Goal: Transaction & Acquisition: Purchase product/service

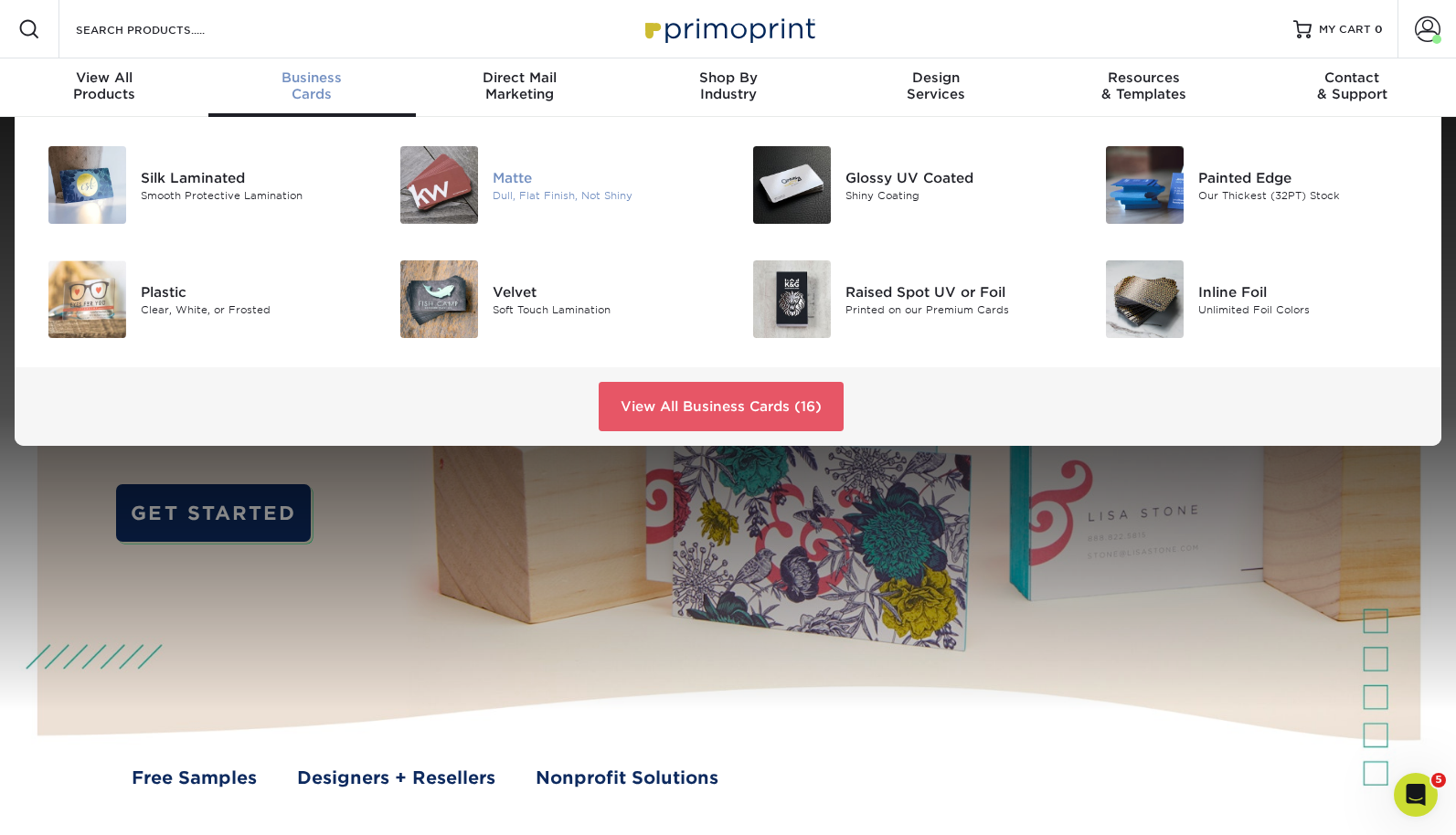
drag, startPoint x: 517, startPoint y: 174, endPoint x: 467, endPoint y: 177, distance: 50.1
click at [455, 184] on img at bounding box center [439, 185] width 78 height 78
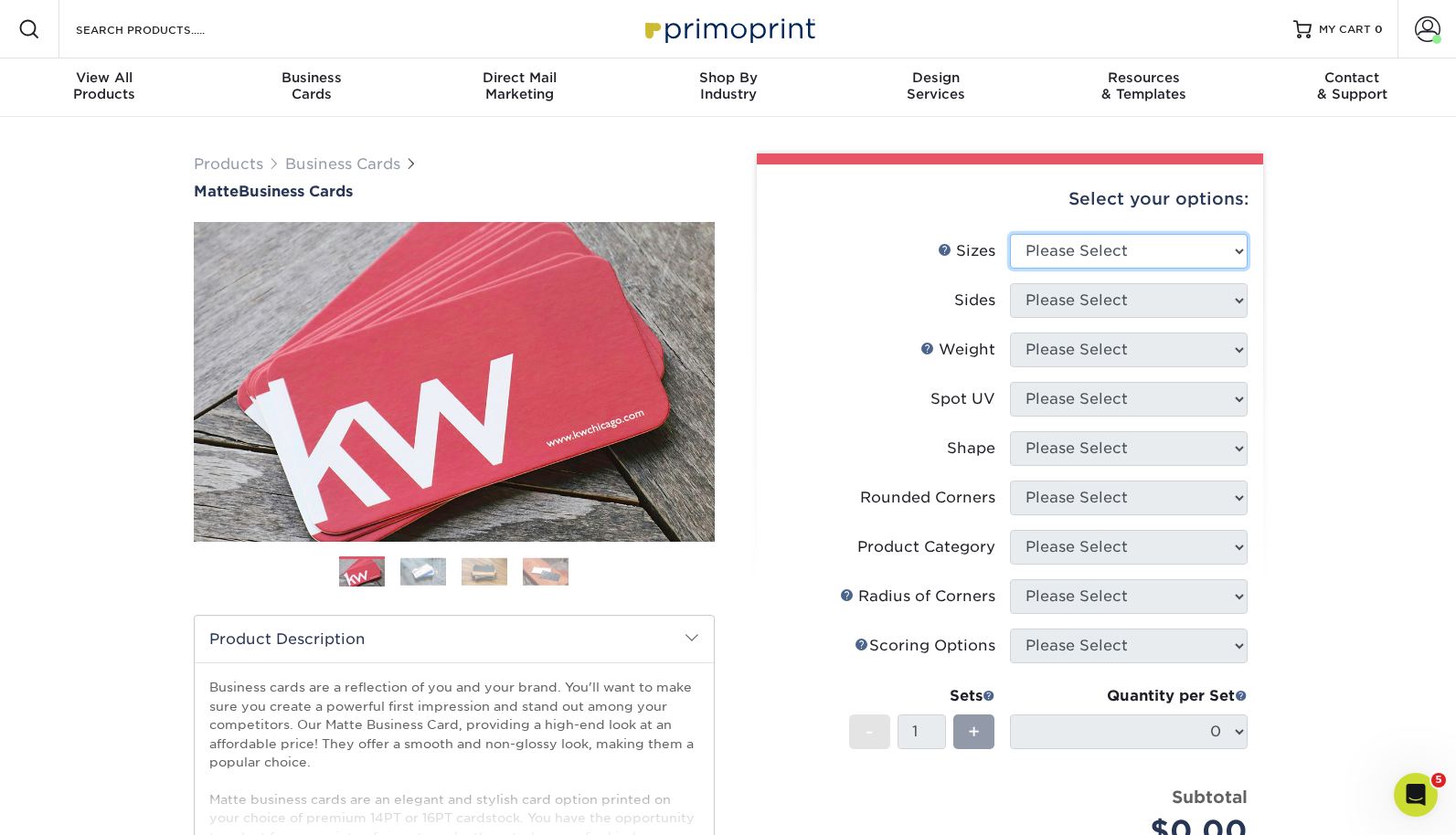
click at [1092, 255] on select "Please Select 1.5" x 3.5" - Mini 1.75" x 3.5" - Mini 2" x 2" - Square 2" x 3" -…" at bounding box center [1128, 251] width 237 height 35
click at [1423, 29] on span at bounding box center [1427, 30] width 26 height 26
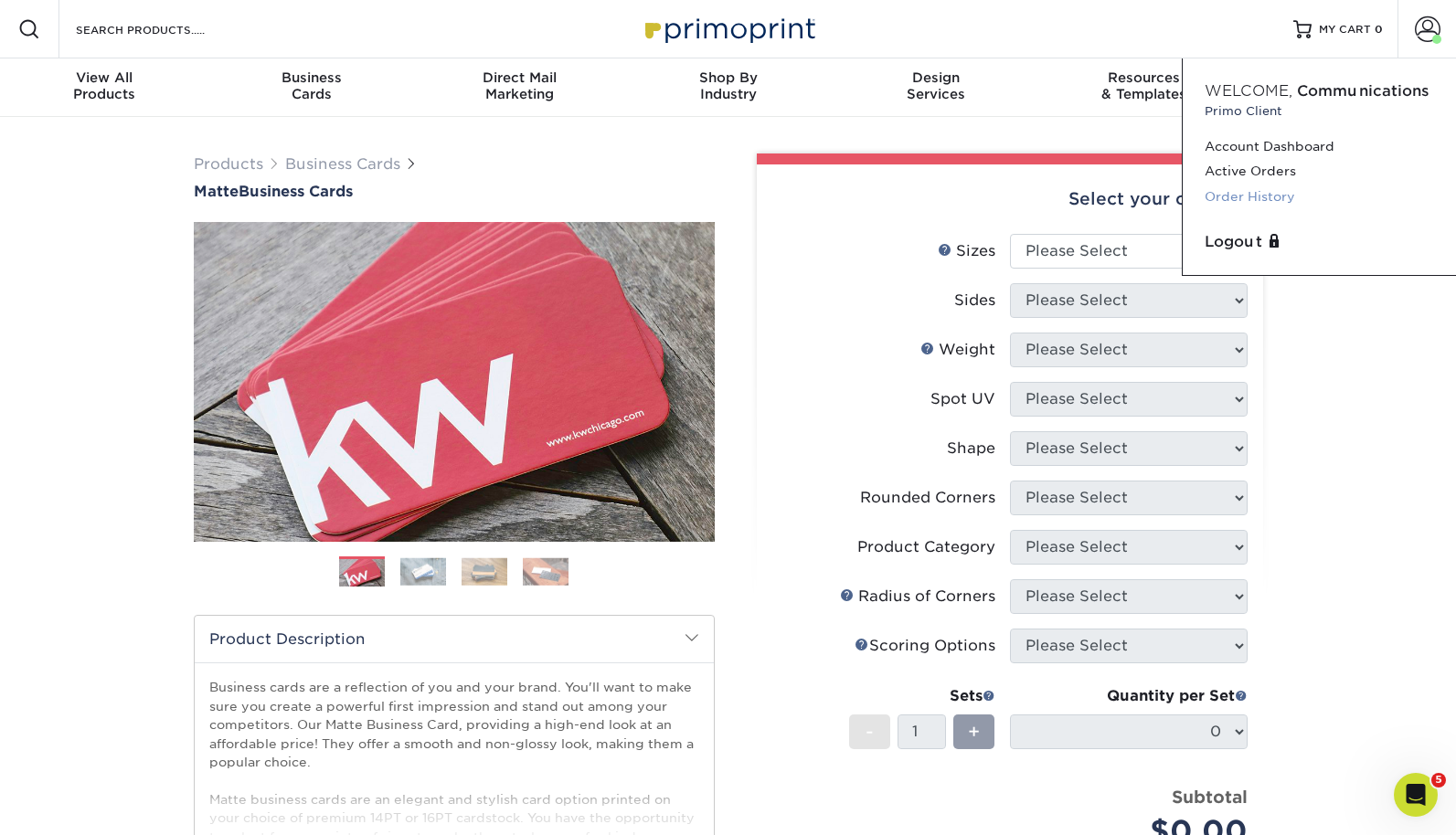
click at [1281, 196] on link "Order History" at bounding box center [1319, 197] width 229 height 25
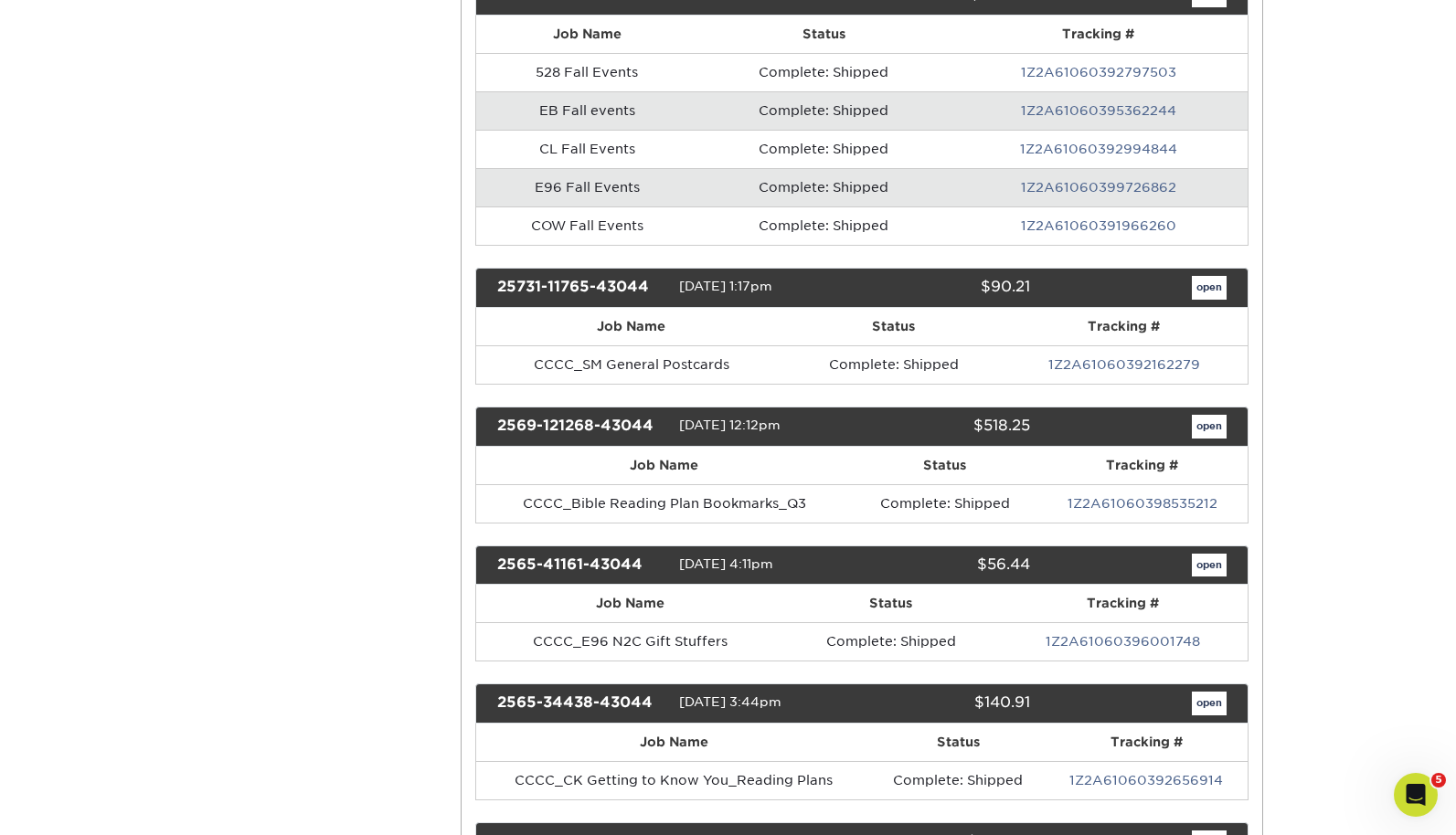
scroll to position [482, 0]
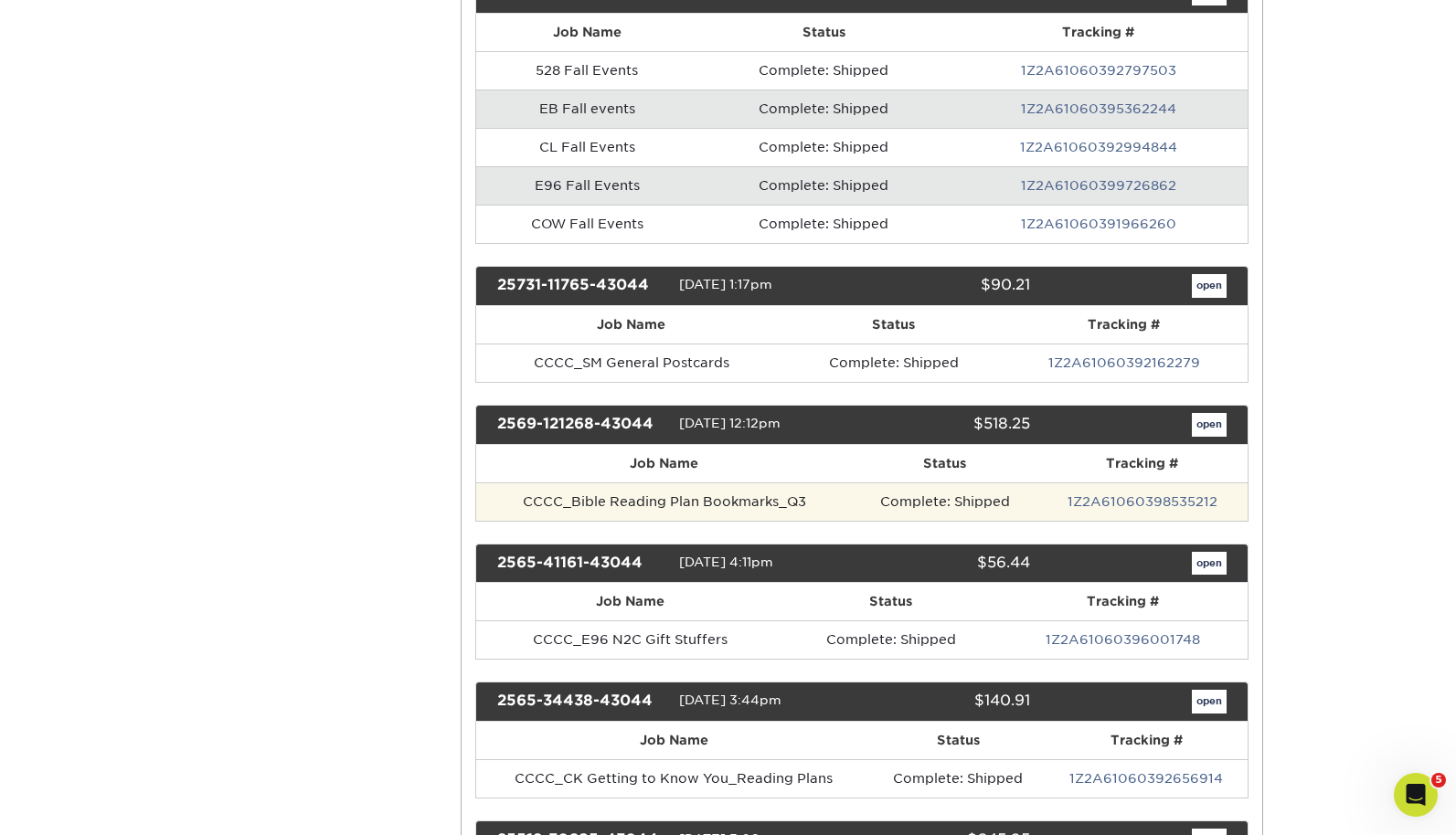
click at [684, 501] on td "CCCC_Bible Reading Plan Bookmarks_Q3" at bounding box center [664, 502] width 377 height 39
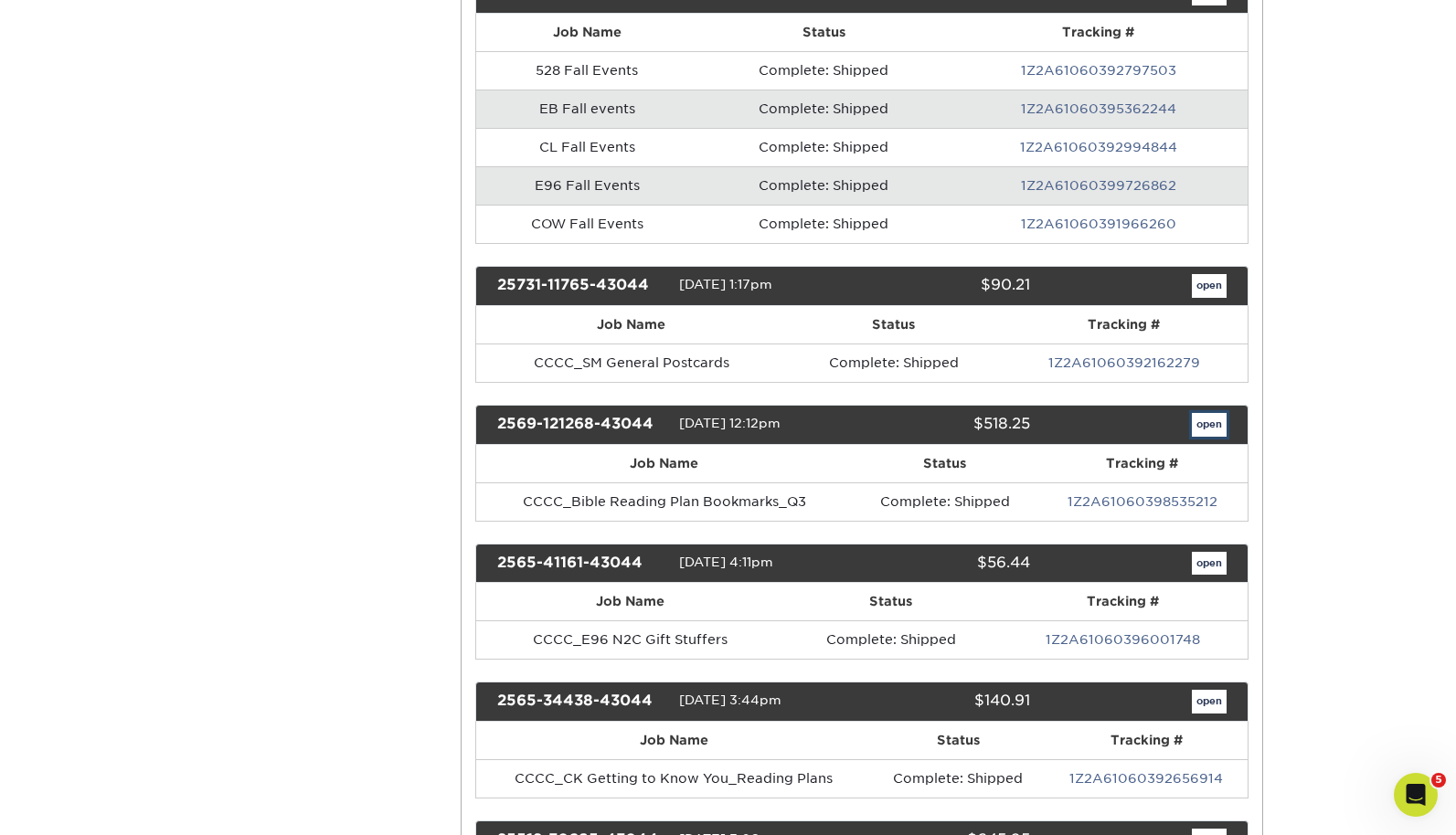
click at [1192, 423] on link "open" at bounding box center [1209, 425] width 35 height 24
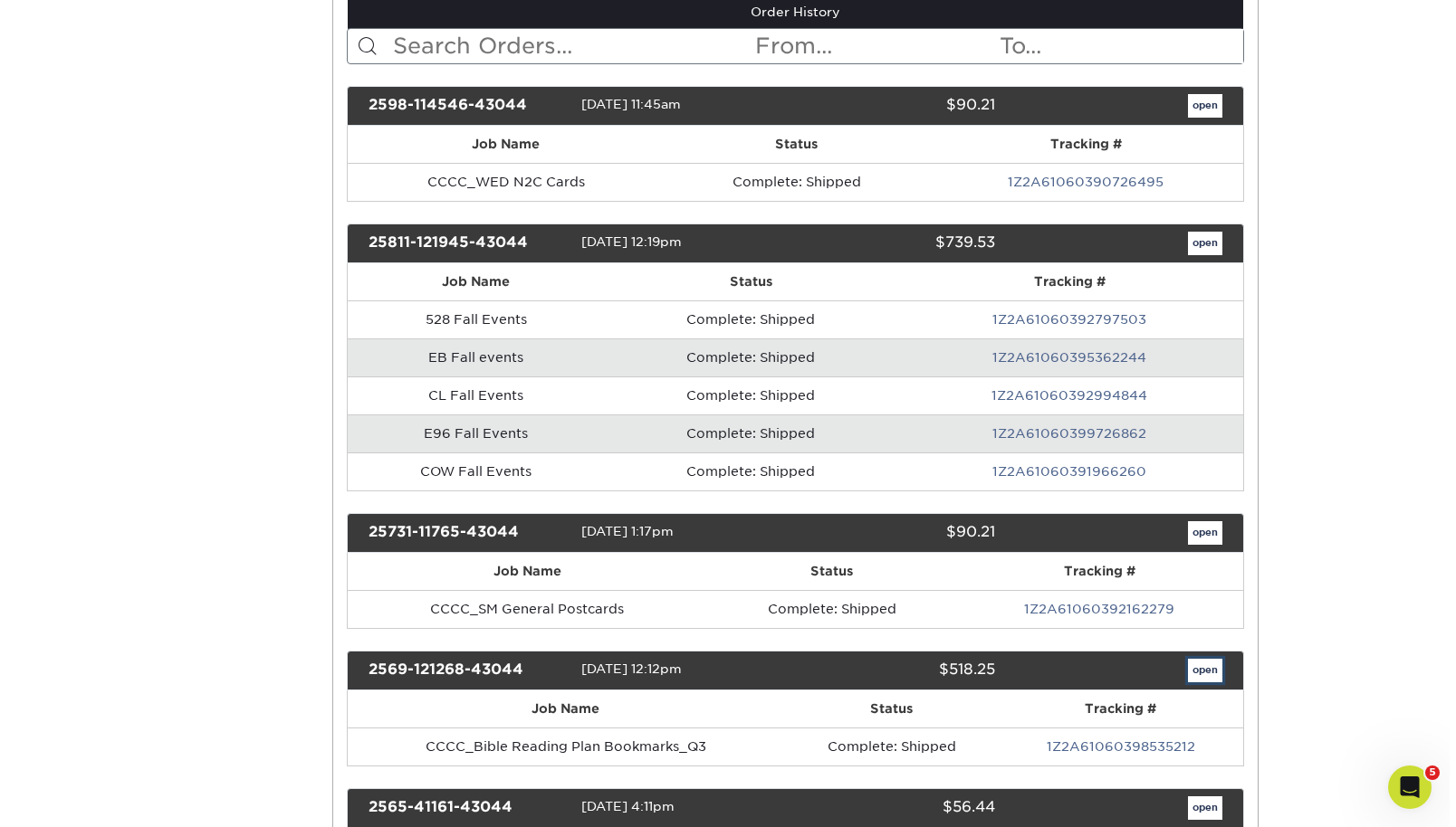
scroll to position [0, 0]
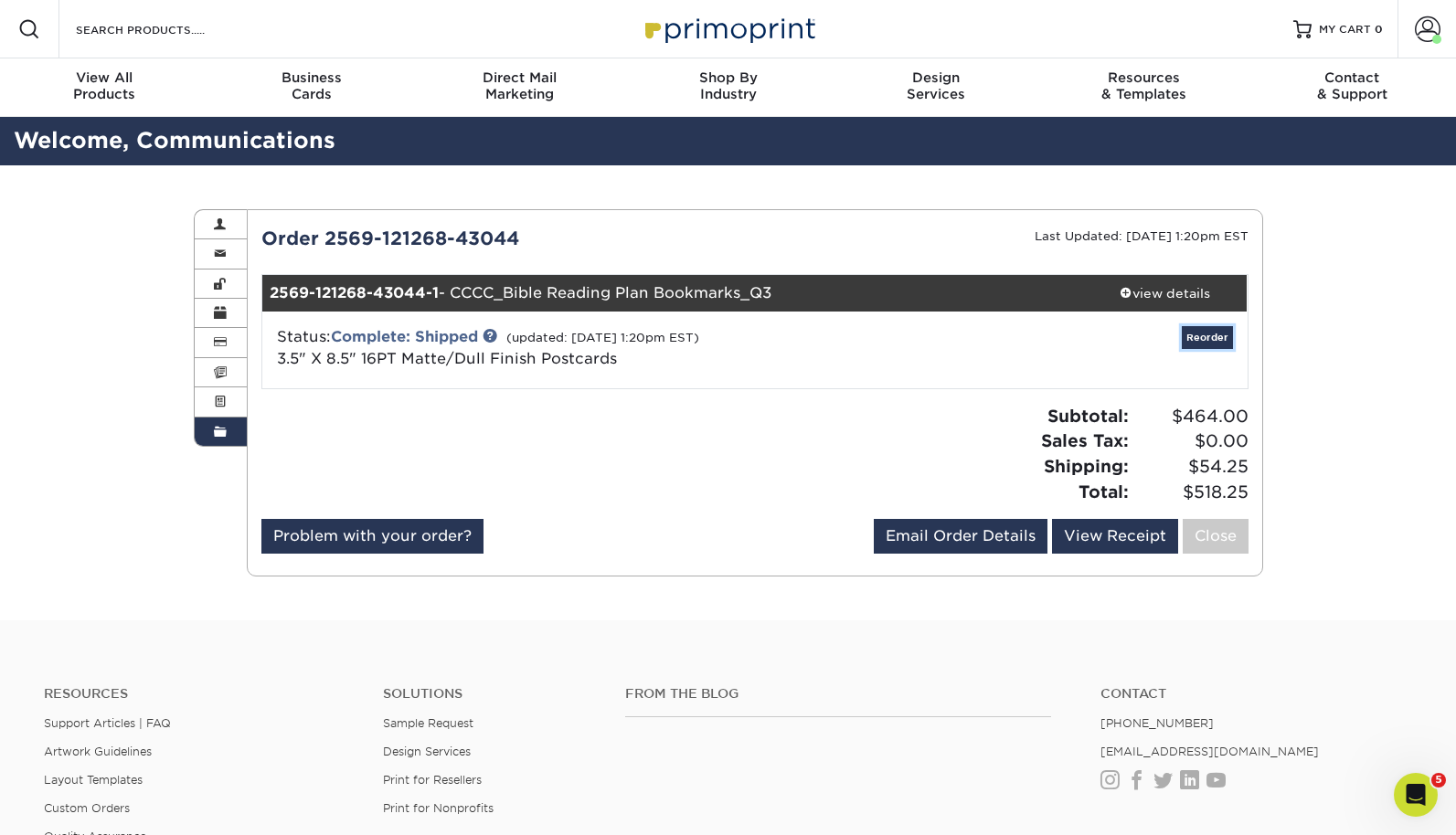
click at [1214, 342] on link "Reorder" at bounding box center [1207, 337] width 51 height 23
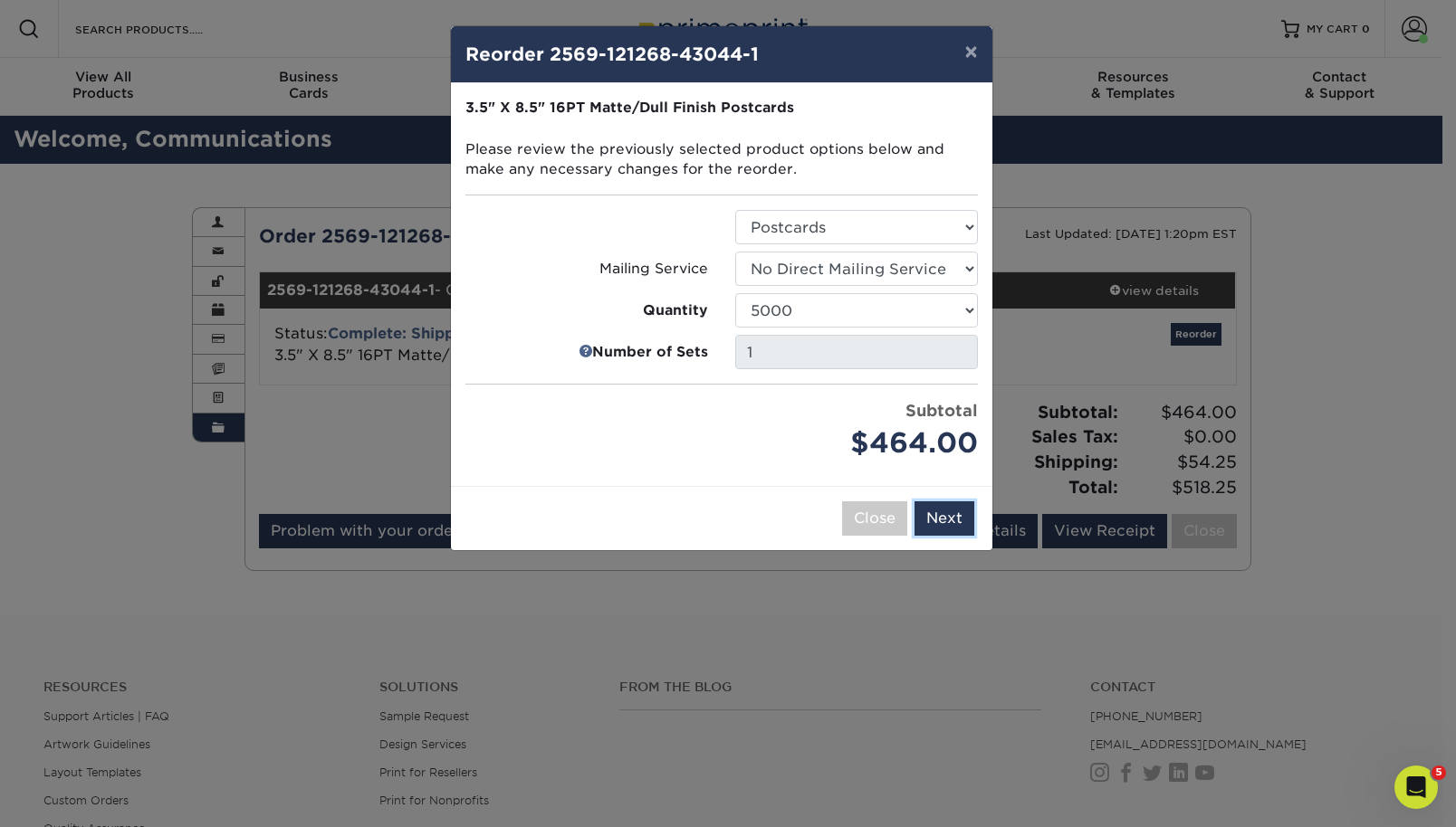
click at [954, 524] on button "Next" at bounding box center [944, 519] width 59 height 35
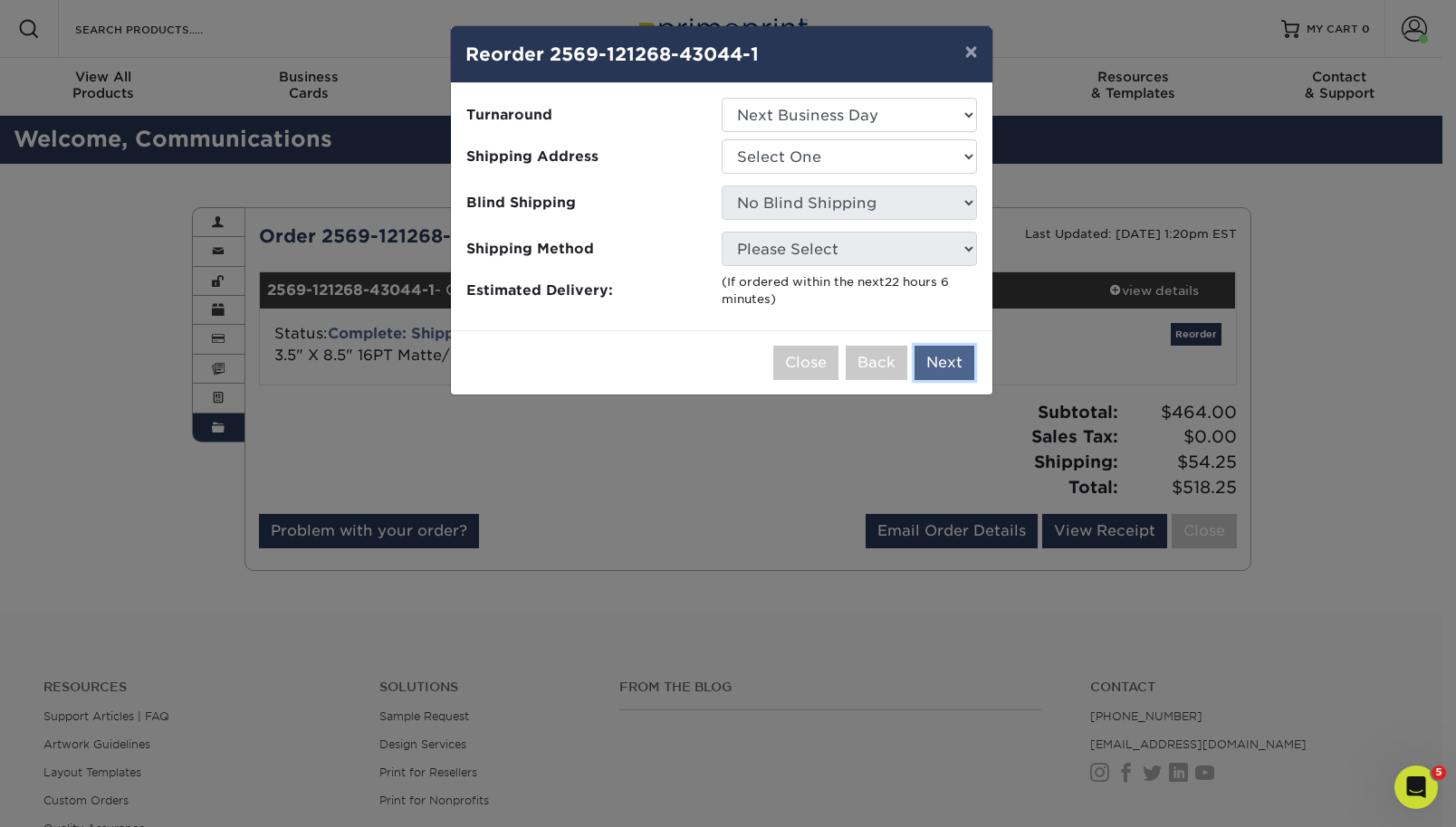
click at [943, 371] on button "Next" at bounding box center [944, 363] width 59 height 35
click at [849, 378] on button "Back" at bounding box center [876, 363] width 61 height 35
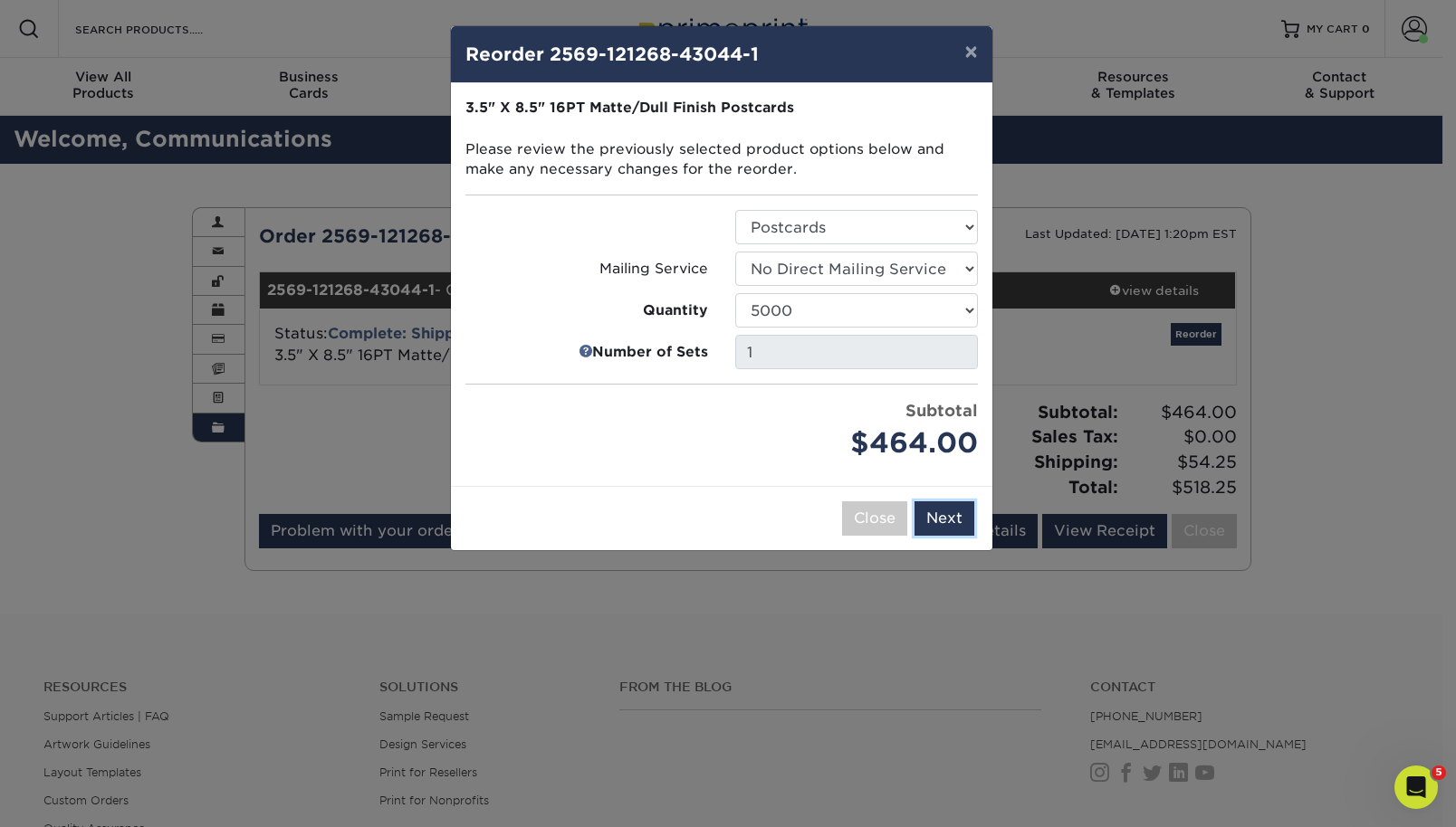
click at [956, 527] on button "Next" at bounding box center [944, 519] width 59 height 35
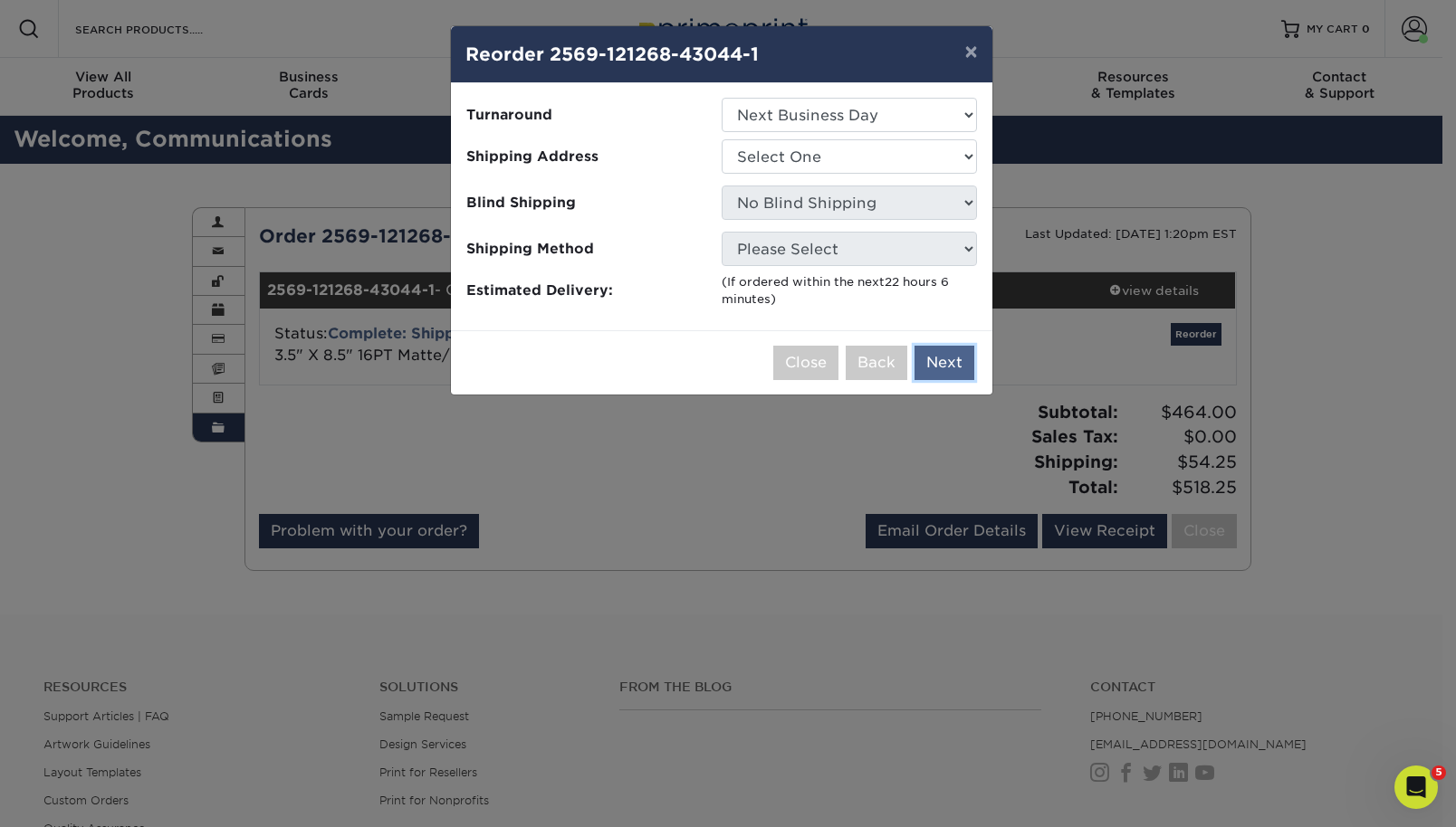
click at [949, 369] on button "Next" at bounding box center [944, 363] width 59 height 35
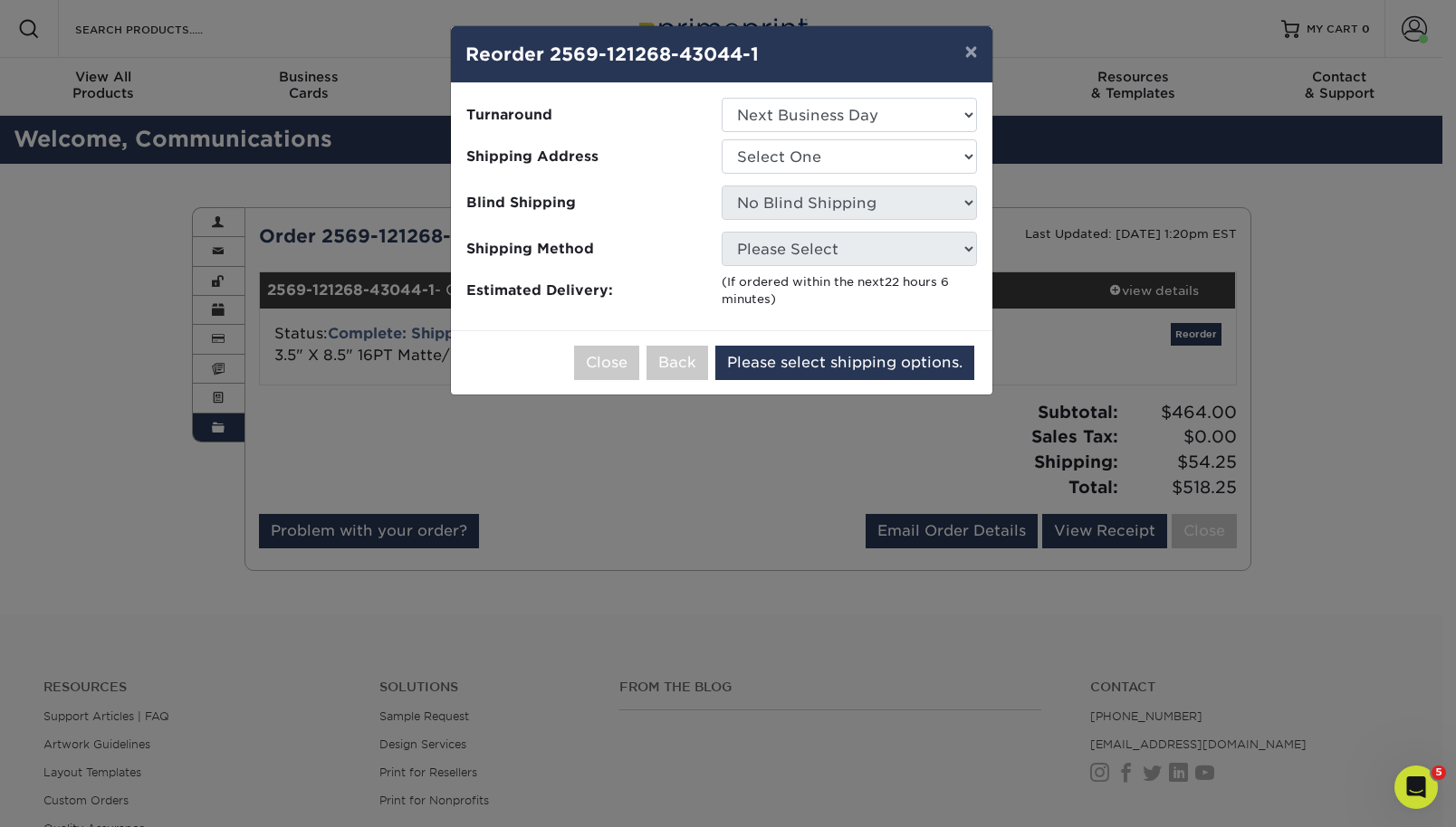
click at [892, 269] on ul "Turnaround Select One 2-4 Business Days 2 Day Next Business Day Shipping Addres…" at bounding box center [721, 203] width 512 height 210
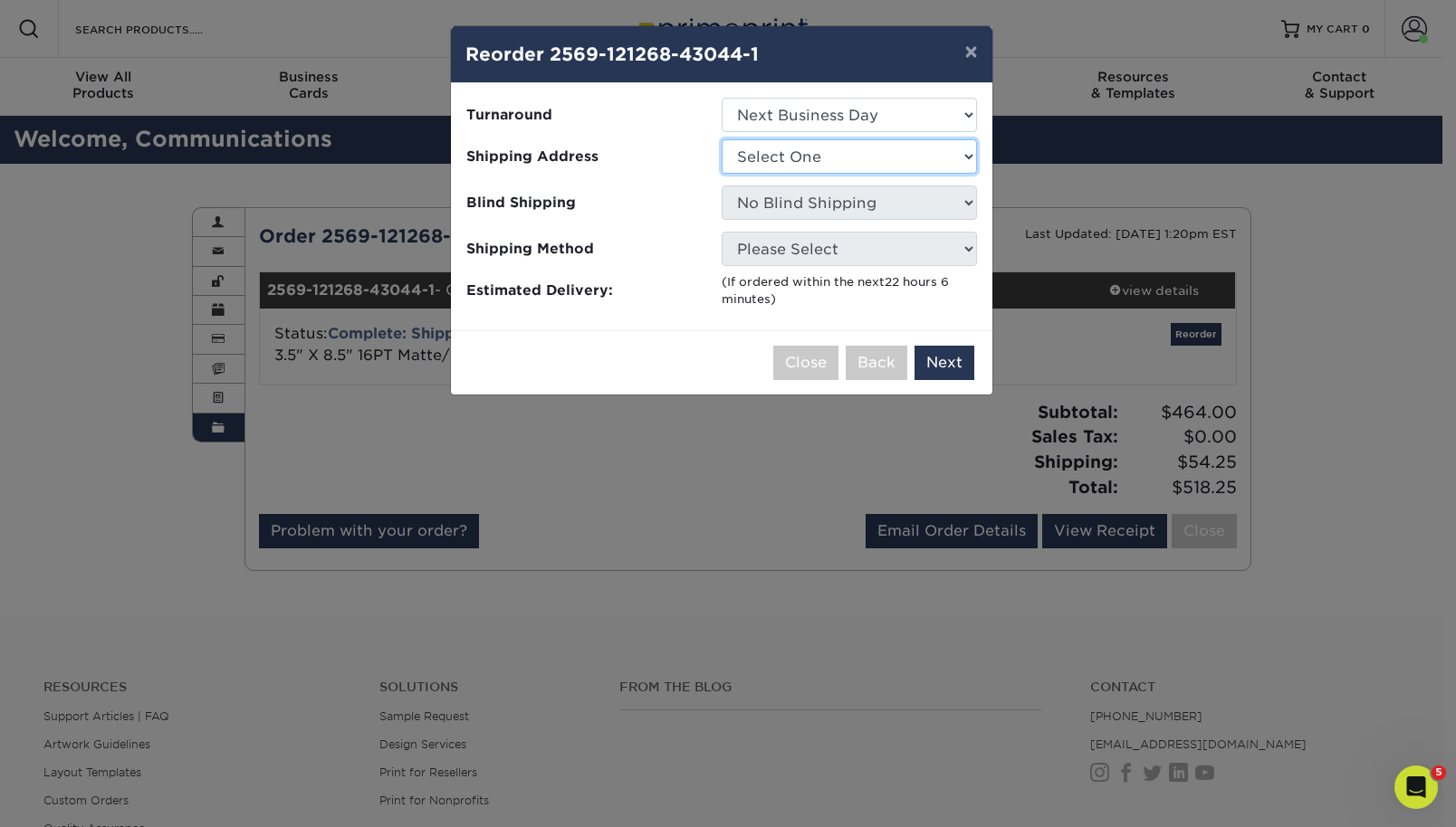
click at [912, 151] on select "Select One Clear Creek Community Church Clear Creek Community Church Green Hous…" at bounding box center [848, 156] width 255 height 35
select select "128327"
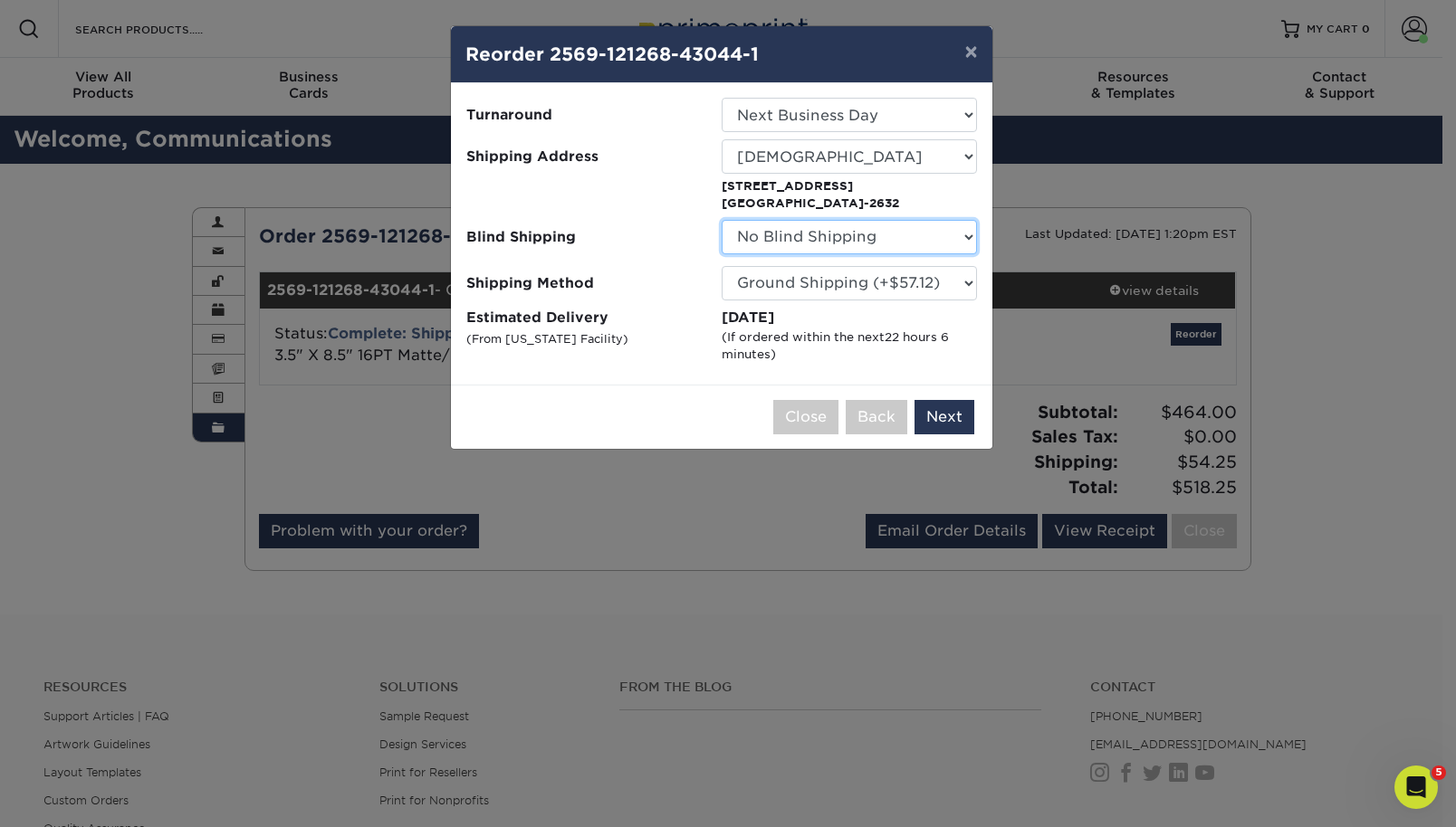
click at [927, 231] on select "No Blind Shipping Clear Creek Community Church Clear Creek Community Church Gre…" at bounding box center [848, 237] width 255 height 35
click at [831, 287] on select "Please Select Ground Shipping (+$57.12) 3 Day Shipping Service (+$97.94) 2 Day …" at bounding box center [848, 284] width 255 height 35
click at [721, 266] on select "Please Select Ground Shipping (+$57.12) 3 Day Shipping Service (+$97.94) 2 Day …" at bounding box center [848, 284] width 255 height 35
click at [952, 417] on button "Next" at bounding box center [944, 417] width 59 height 35
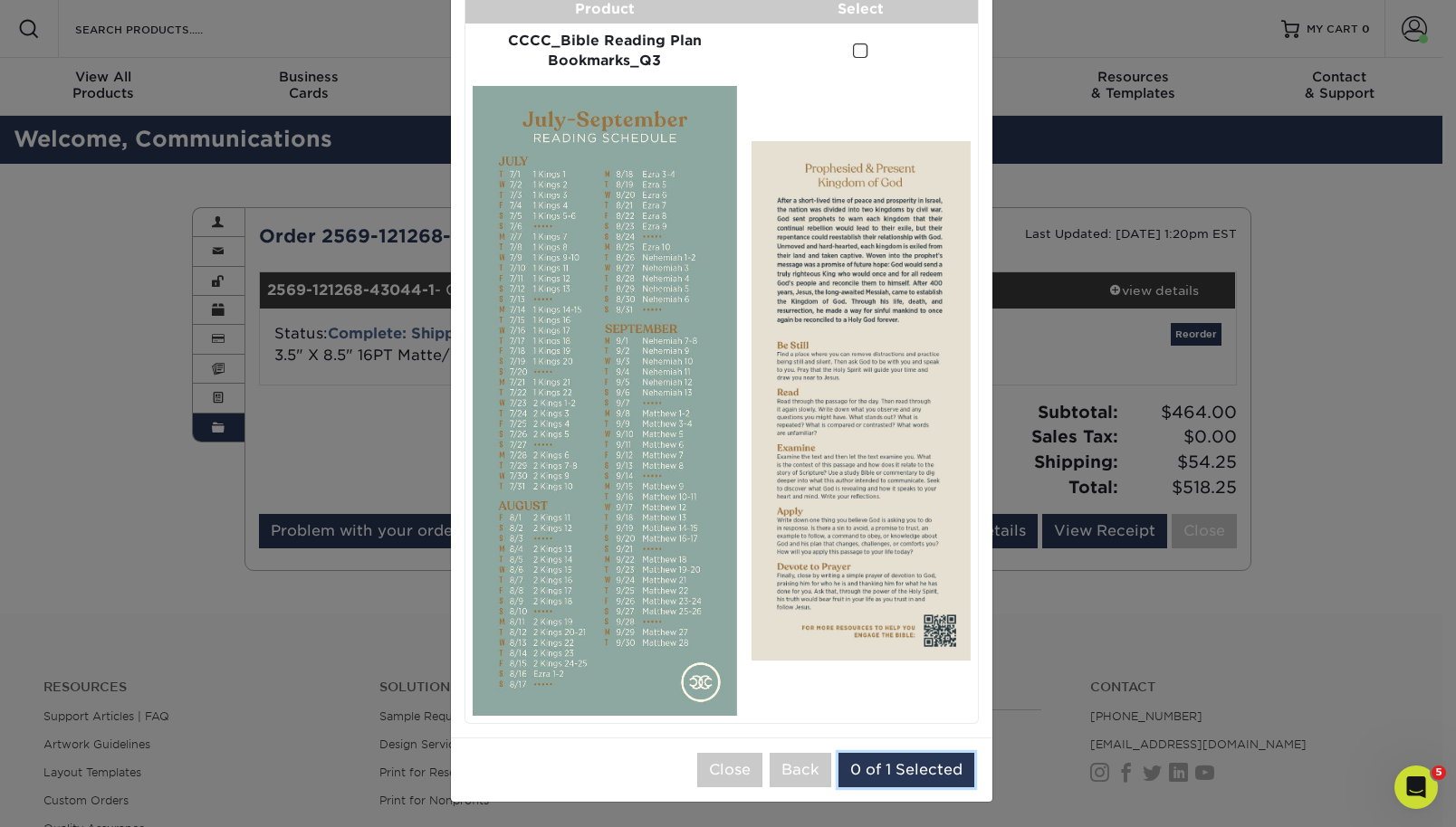
scroll to position [126, 0]
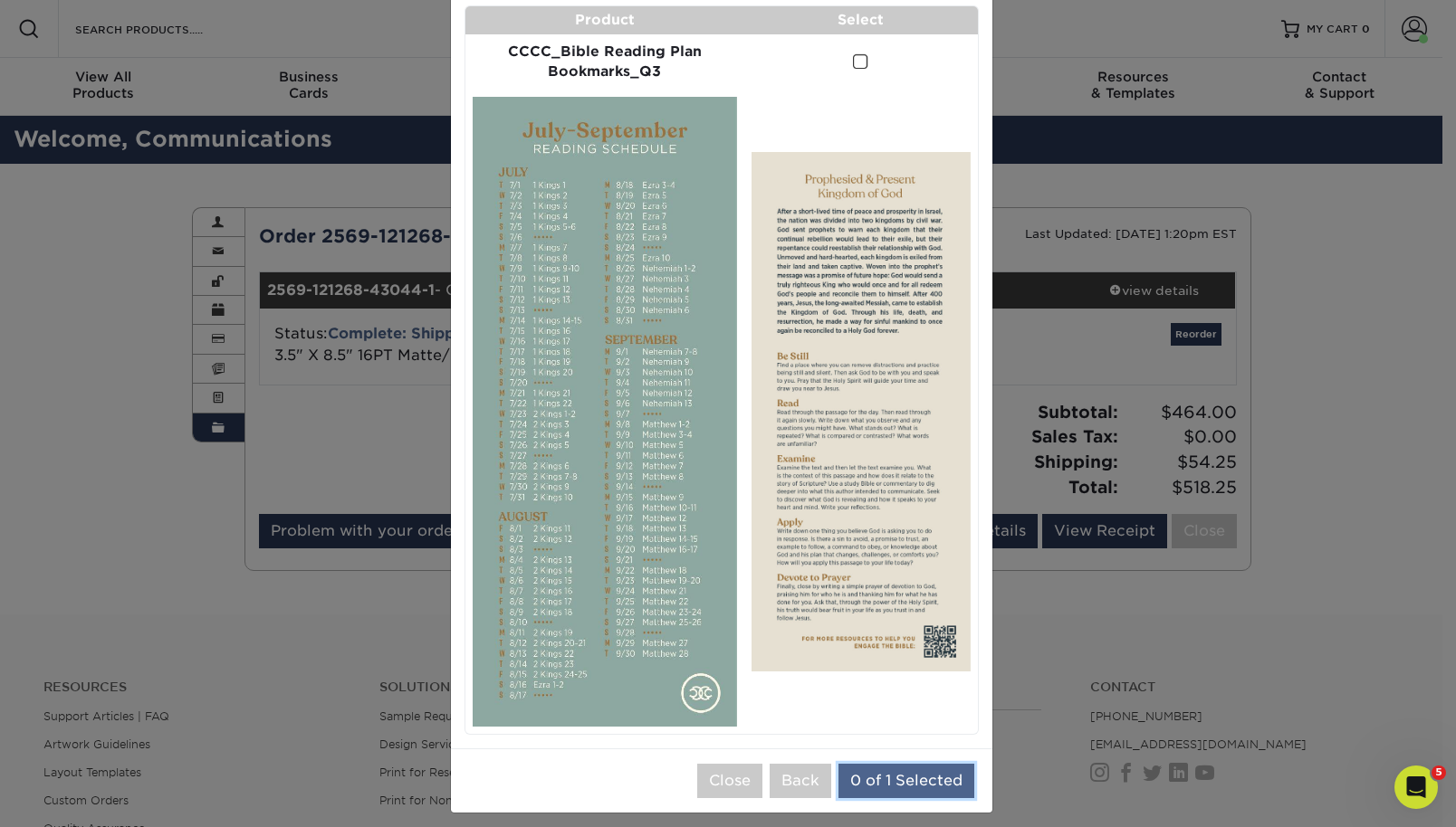
click at [908, 783] on button "0 of 1 Selected" at bounding box center [906, 781] width 135 height 35
click at [886, 773] on button "0 of 1 Selected" at bounding box center [906, 781] width 135 height 35
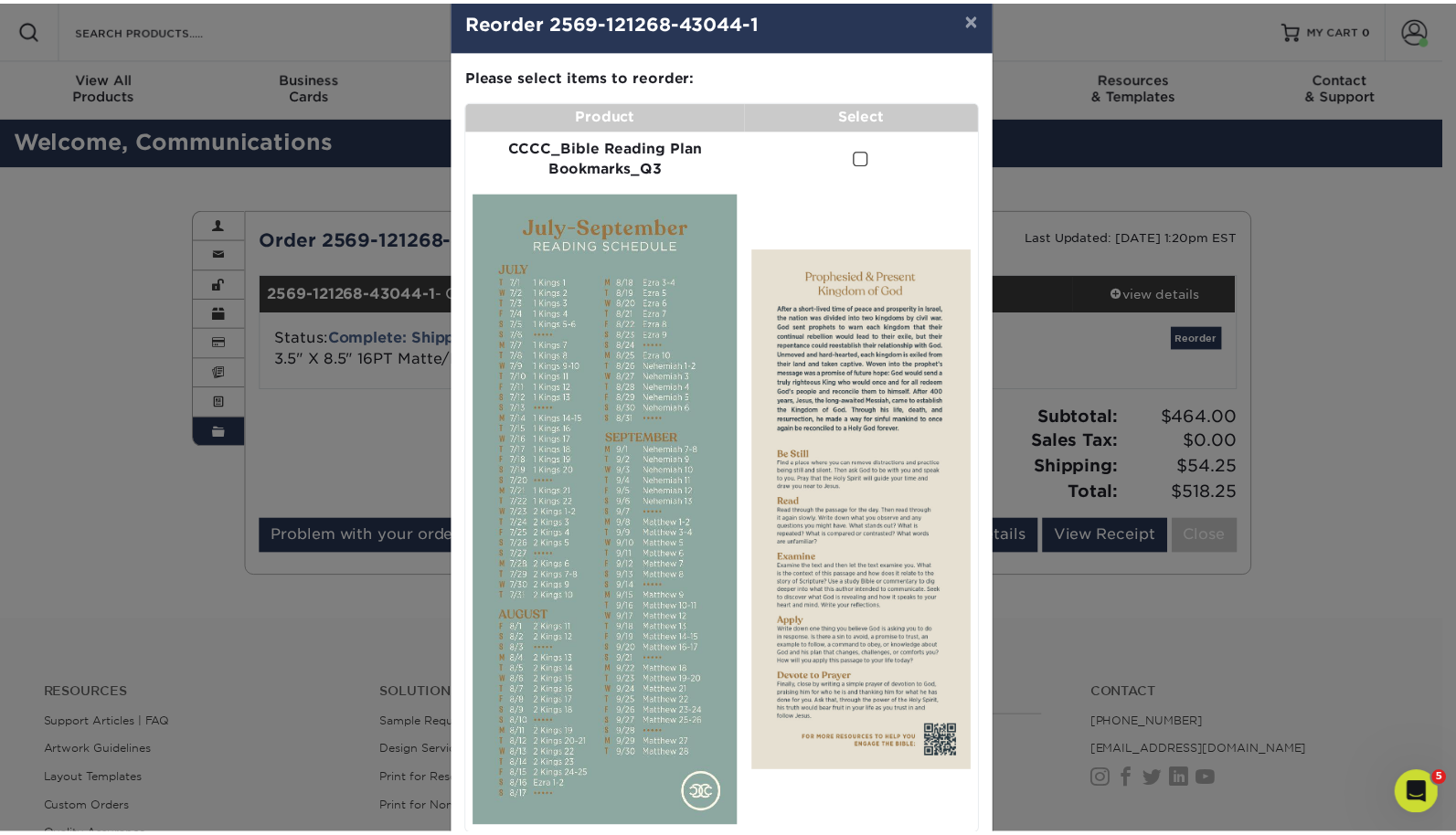
scroll to position [0, 0]
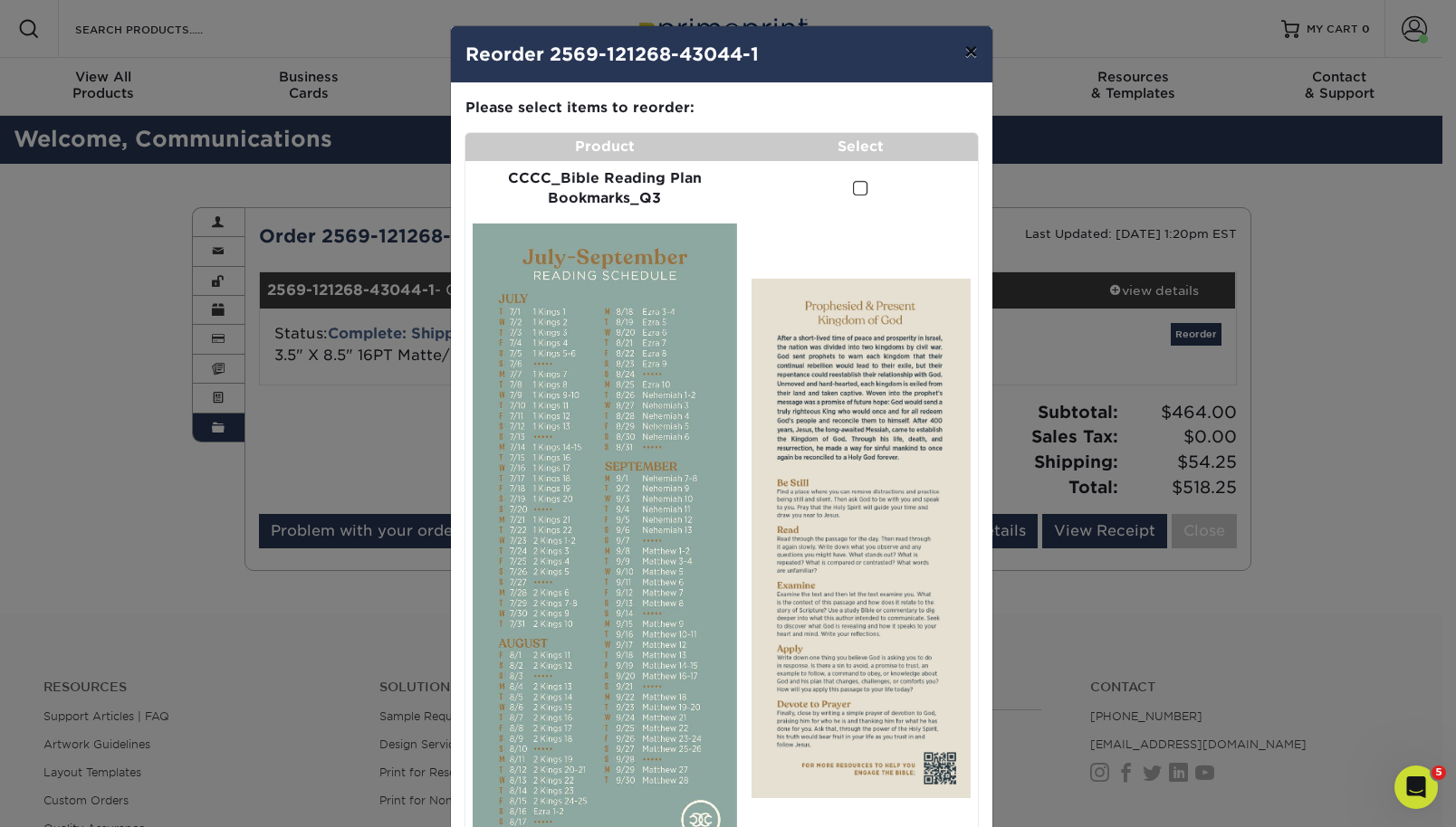
click at [966, 54] on button "×" at bounding box center [971, 51] width 42 height 50
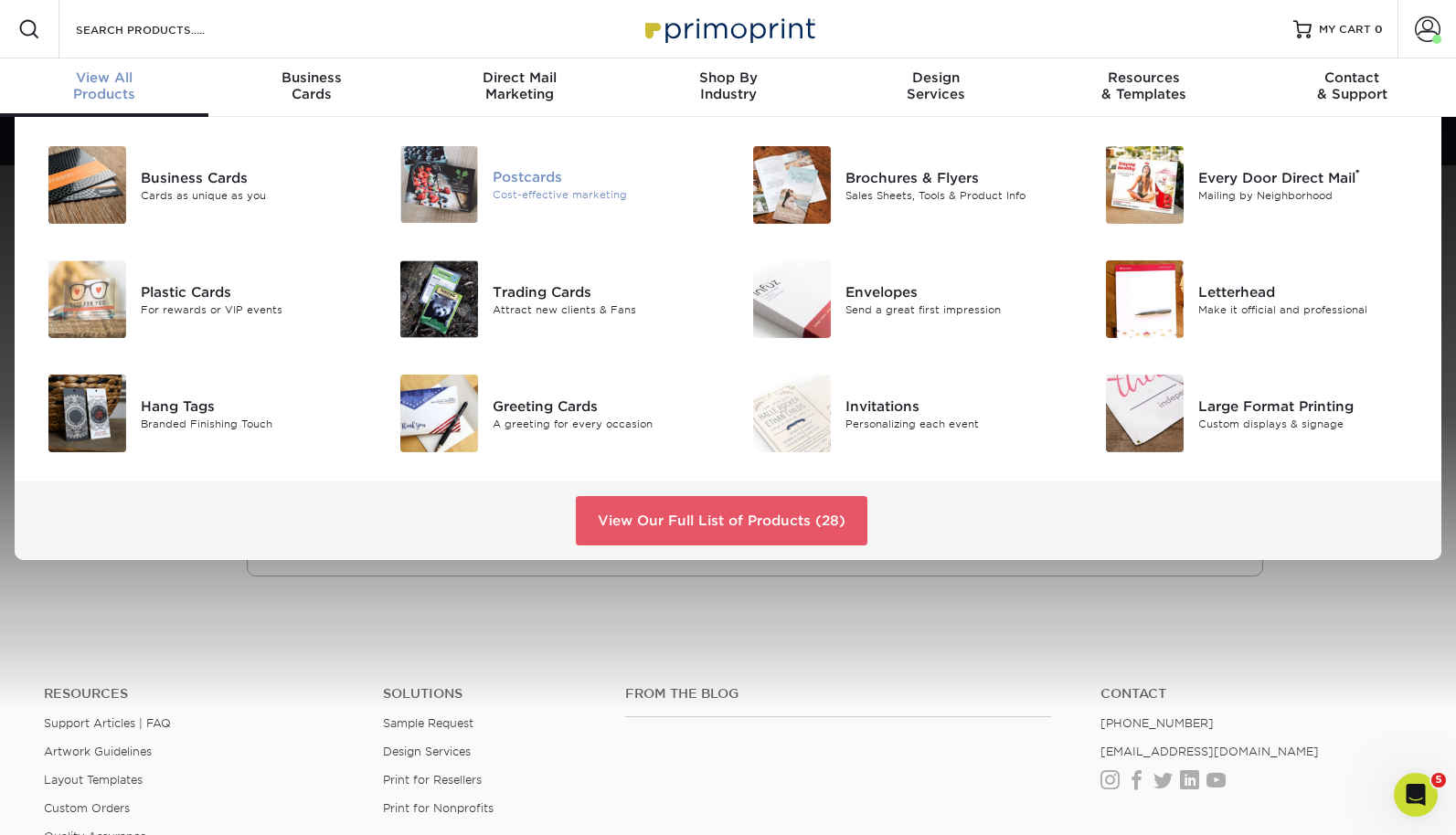
click at [519, 178] on div "Postcards" at bounding box center [602, 177] width 221 height 20
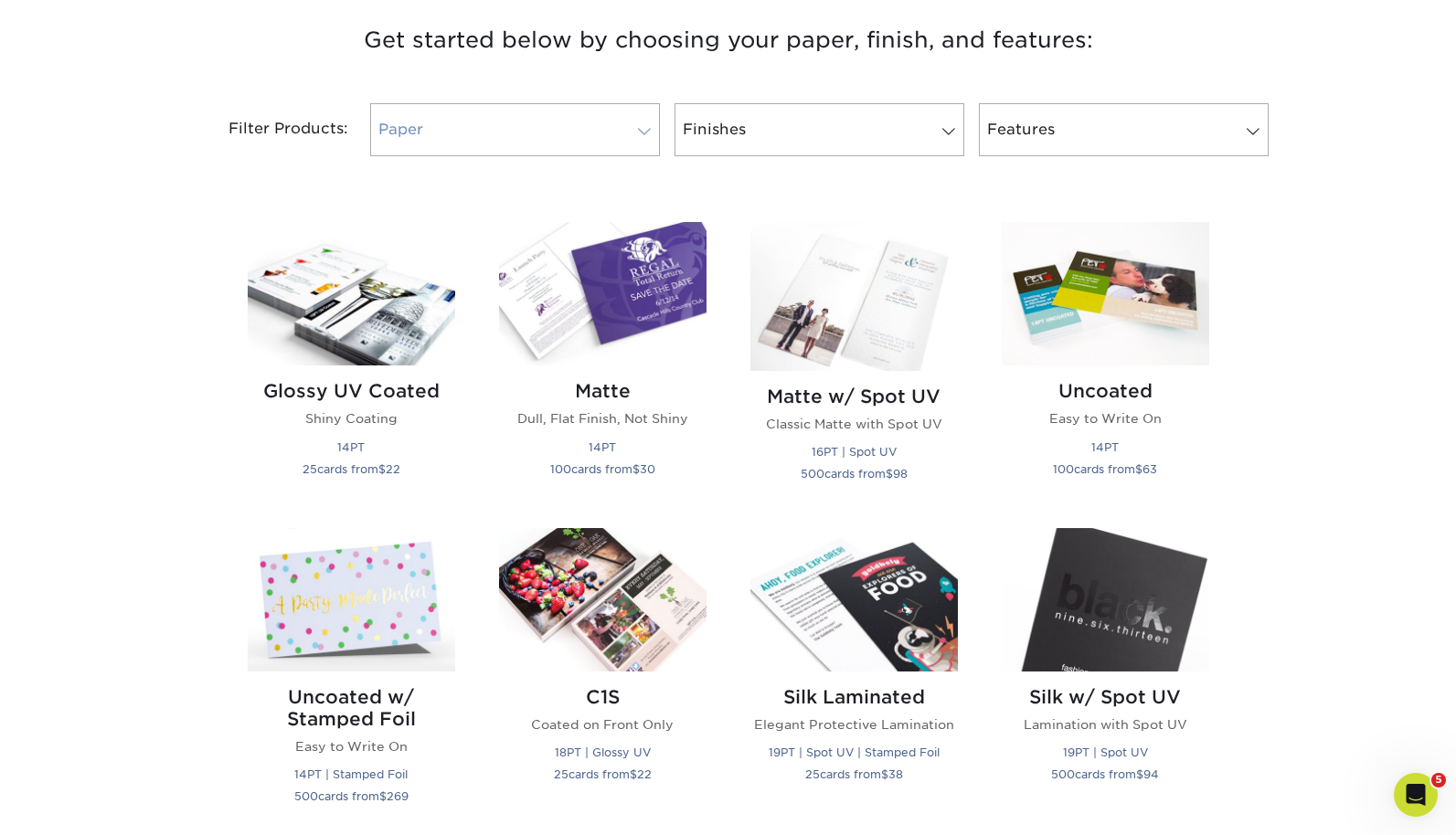
click at [586, 139] on link "Paper" at bounding box center [516, 129] width 290 height 53
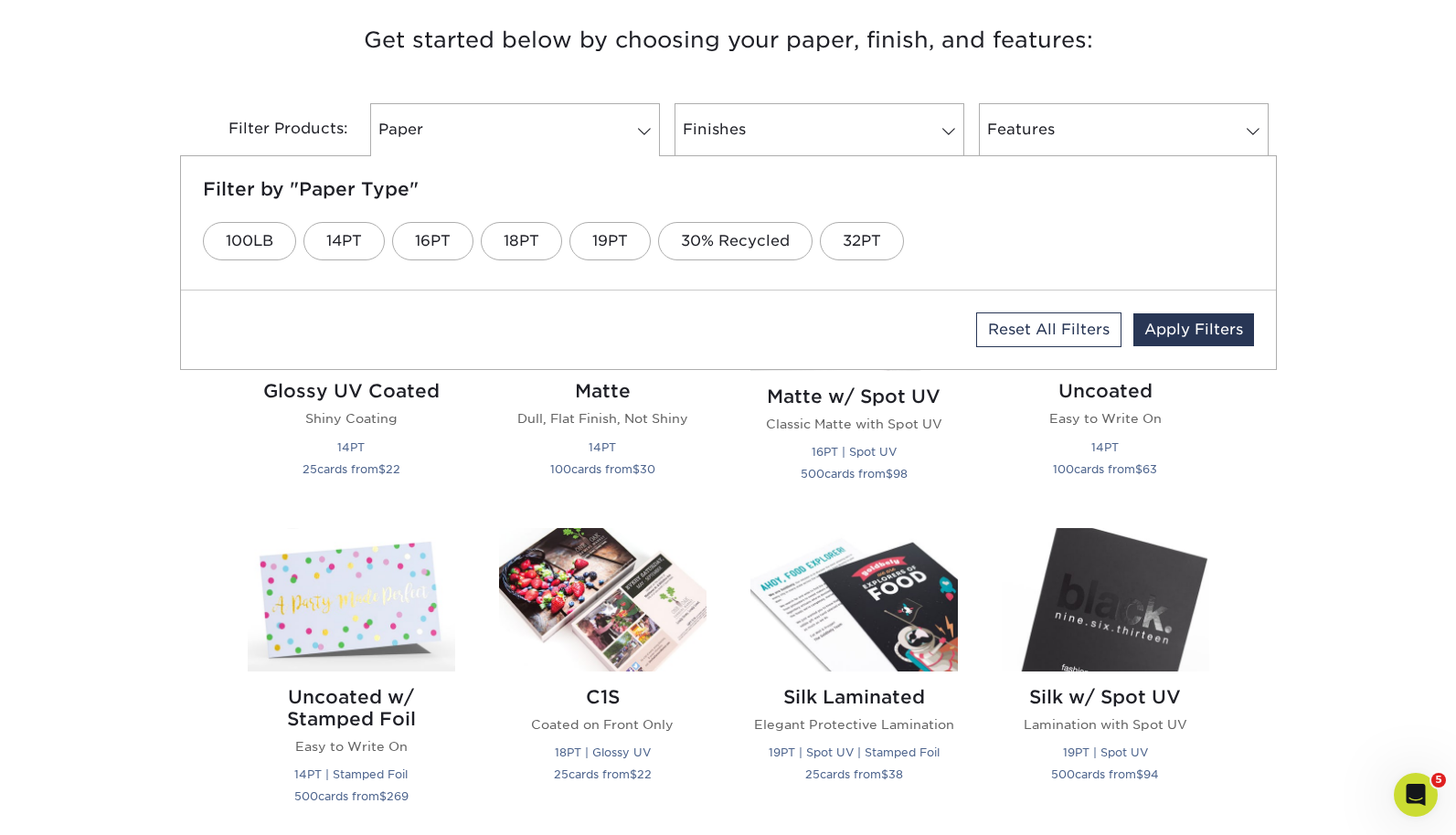
click at [724, 65] on h3 "Get started below by choosing your paper, finish, and features:" at bounding box center [728, 40] width 1069 height 82
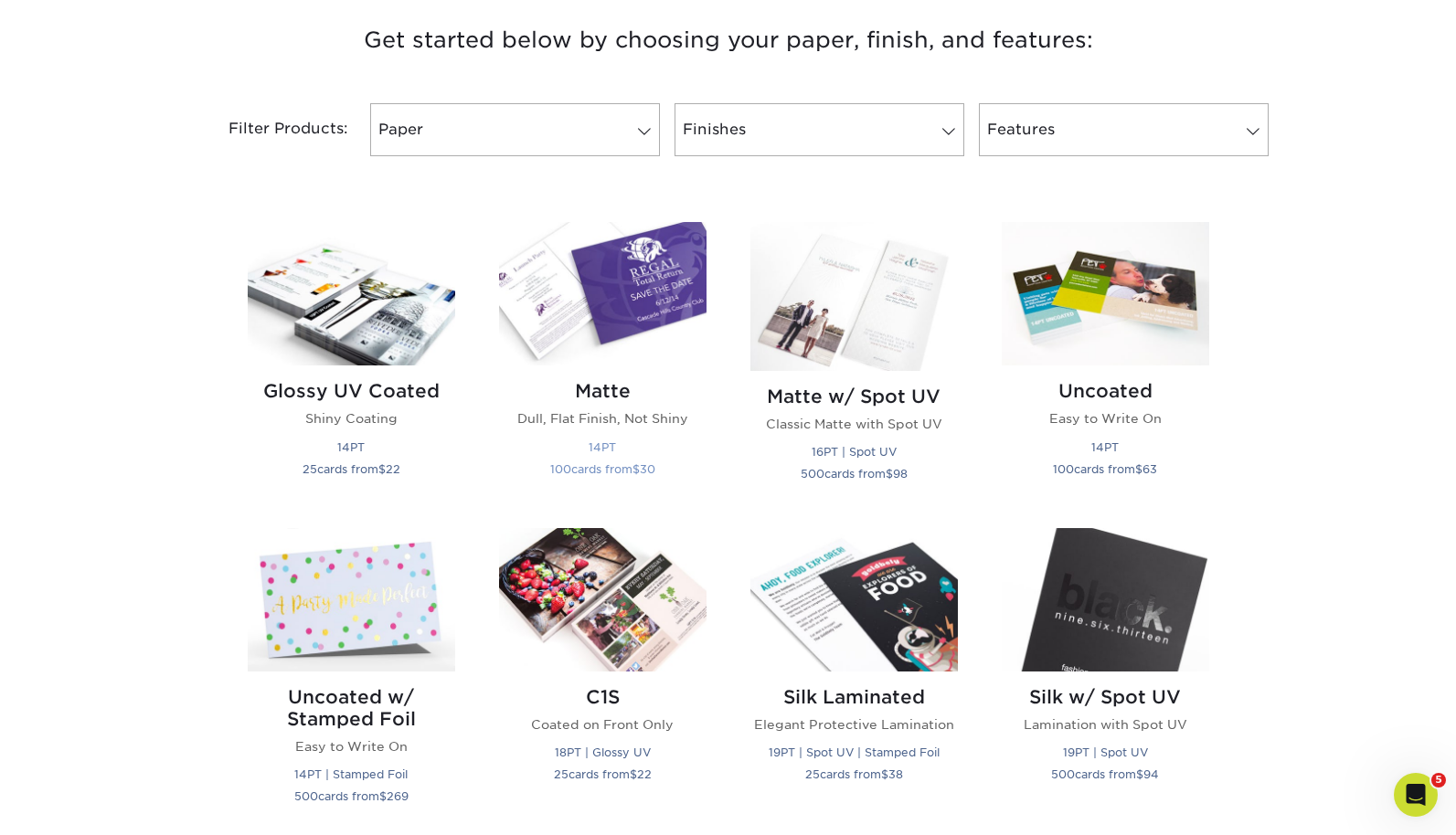
drag, startPoint x: 679, startPoint y: 254, endPoint x: 655, endPoint y: 312, distance: 62.8
click at [667, 316] on img at bounding box center [602, 293] width 208 height 143
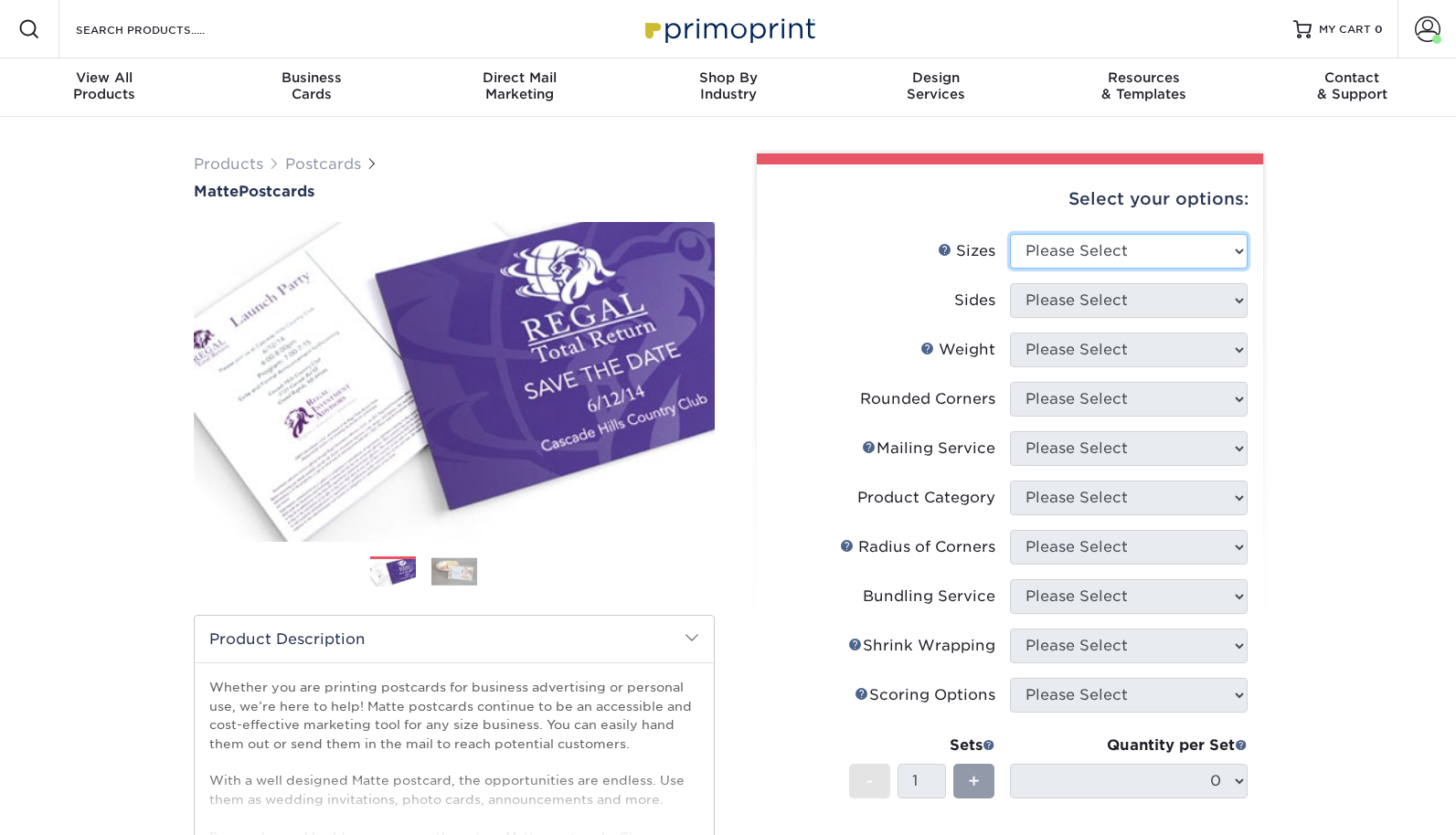
click at [1109, 248] on select "Please Select 1.5" x 7" 2" x 4" 2" x 6" 2" x 7" 2" x 8" 2.12" x 5.5" 2.125" x 5…" at bounding box center [1128, 251] width 237 height 35
click at [1111, 248] on select "Please Select 1.5" x 7" 2" x 4" 2" x 6" 2" x 7" 2" x 8" 2.12" x 5.5" 2.125" x 5…" at bounding box center [1128, 251] width 237 height 35
select select "3.50x8.50"
click at [1010, 234] on select "Please Select 1.5" x 7" 2" x 4" 2" x 6" 2" x 7" 2" x 8" 2.12" x 5.5" 2.125" x 5…" at bounding box center [1128, 251] width 237 height 35
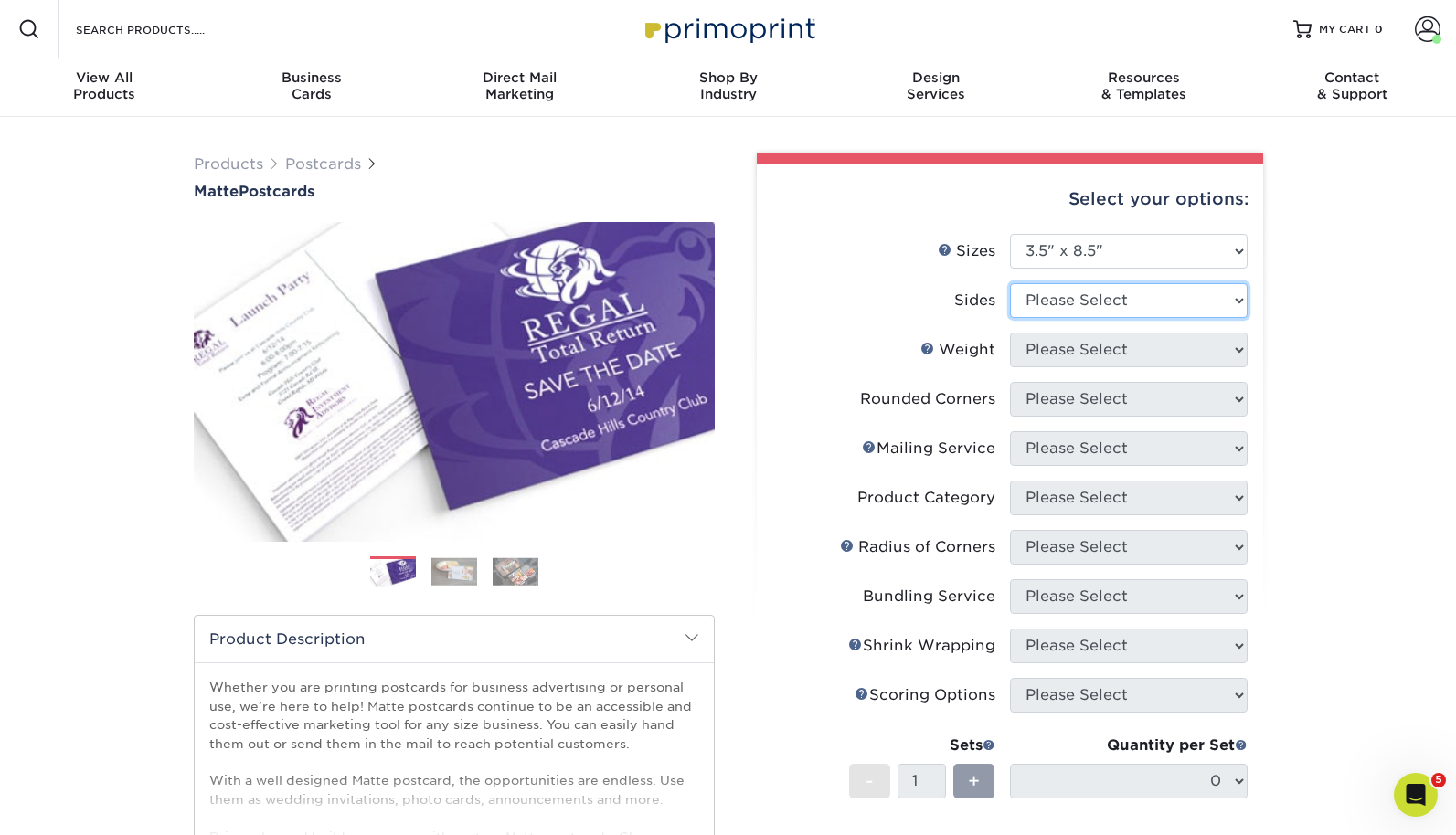
click at [1095, 290] on select "Please Select Print Both Sides Print Front Only" at bounding box center [1128, 301] width 237 height 35
select select "13abbda7-1d64-4f25-8bb2-c179b224825d"
click at [1010, 284] on select "Please Select Print Both Sides Print Front Only" at bounding box center [1128, 301] width 237 height 35
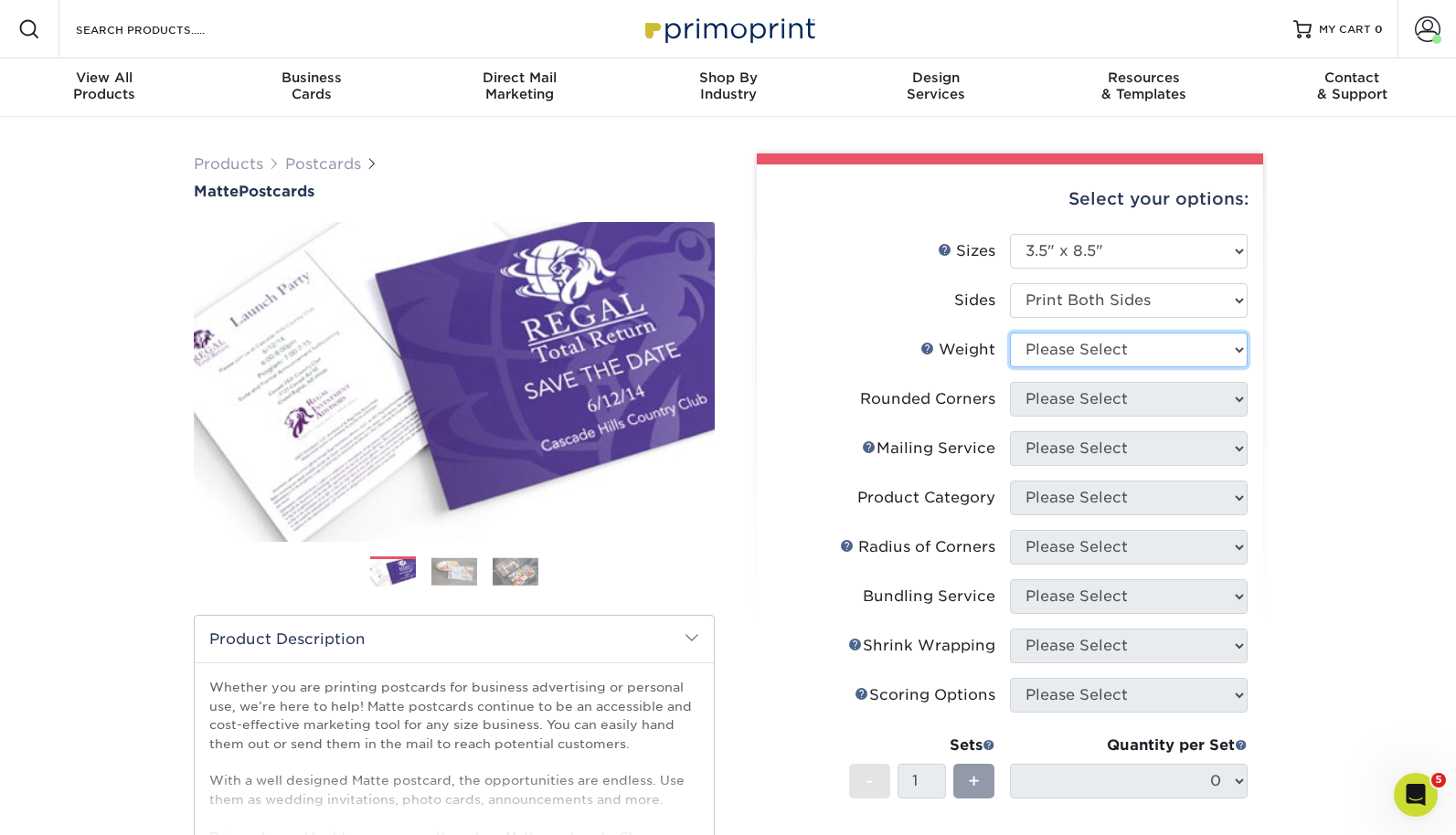
click at [1099, 357] on select "Please Select 16PT 14PT" at bounding box center [1128, 350] width 237 height 35
select select "16PT"
click at [1010, 333] on select "Please Select 16PT 14PT" at bounding box center [1128, 350] width 237 height 35
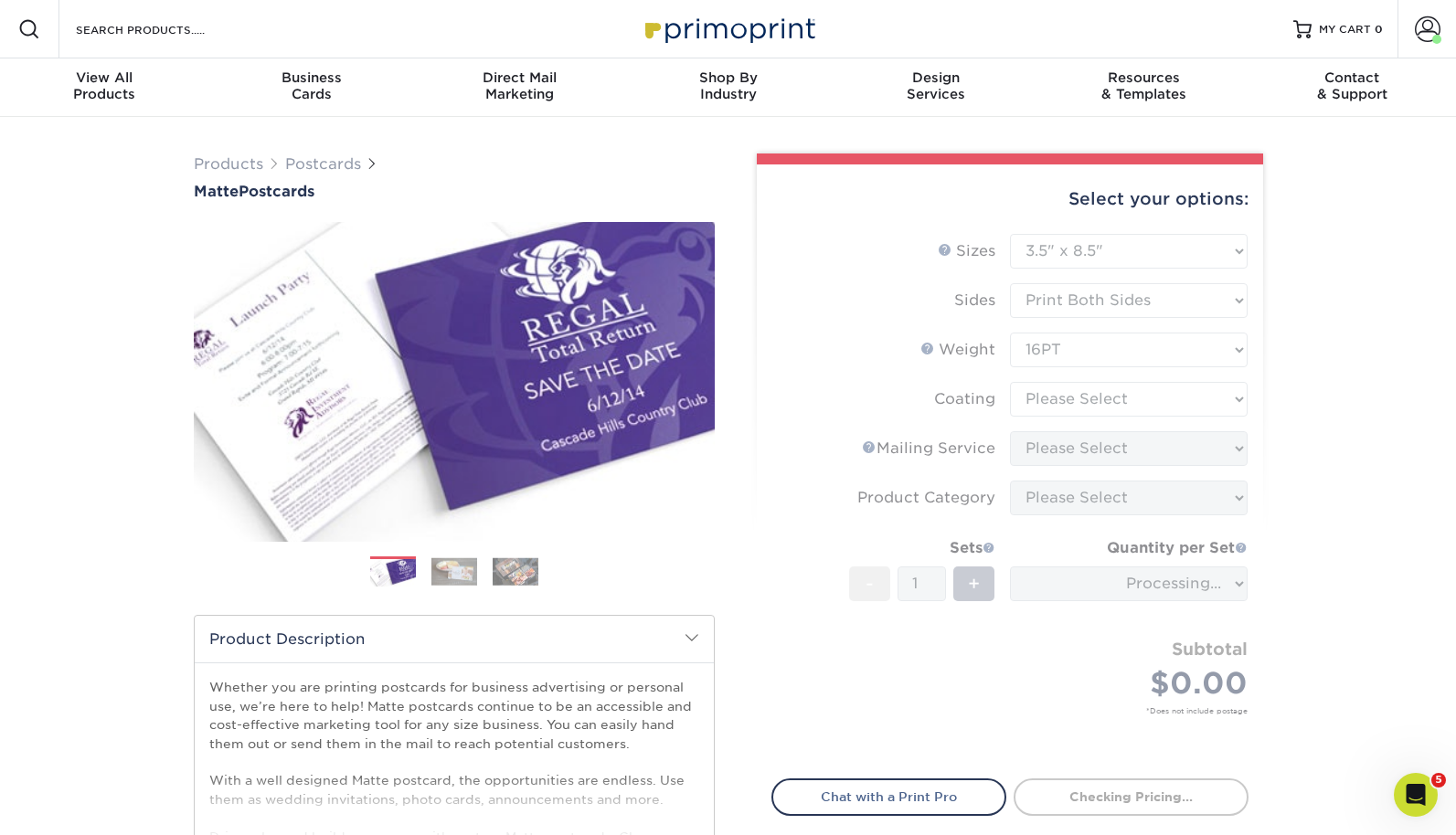
click at [1095, 400] on form "Sizes Help Sizes Please Select 1.5" x 7" 2" x 4" 2" x 6" 2" x 7" 2" x 8" 2.12" …" at bounding box center [1010, 495] width 477 height 524
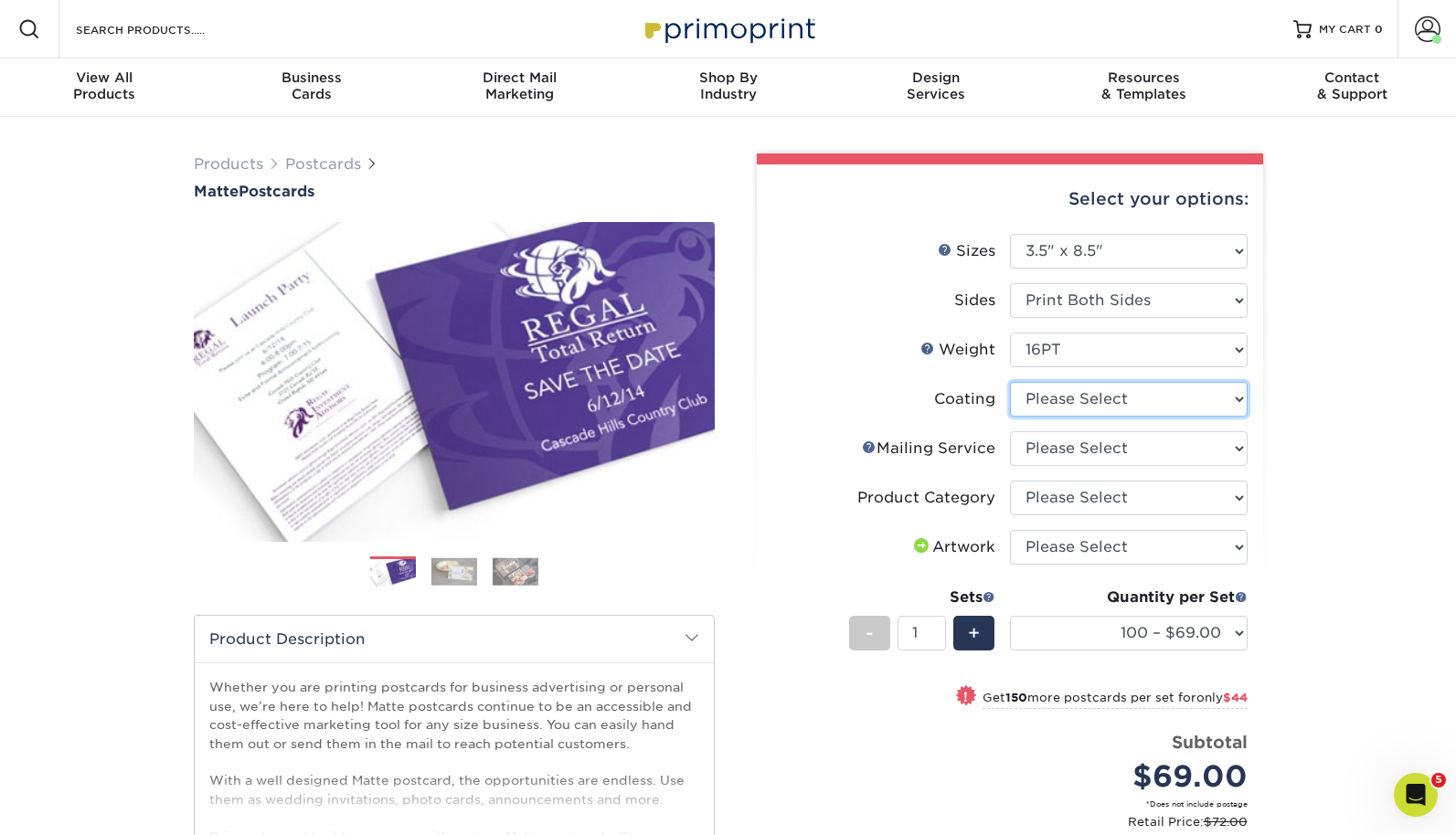
click at [1158, 393] on select at bounding box center [1128, 399] width 237 height 35
select select "121bb7b5-3b4d-429f-bd8d-bbf80e953313"
click at [1010, 381] on select at bounding box center [1128, 399] width 237 height 35
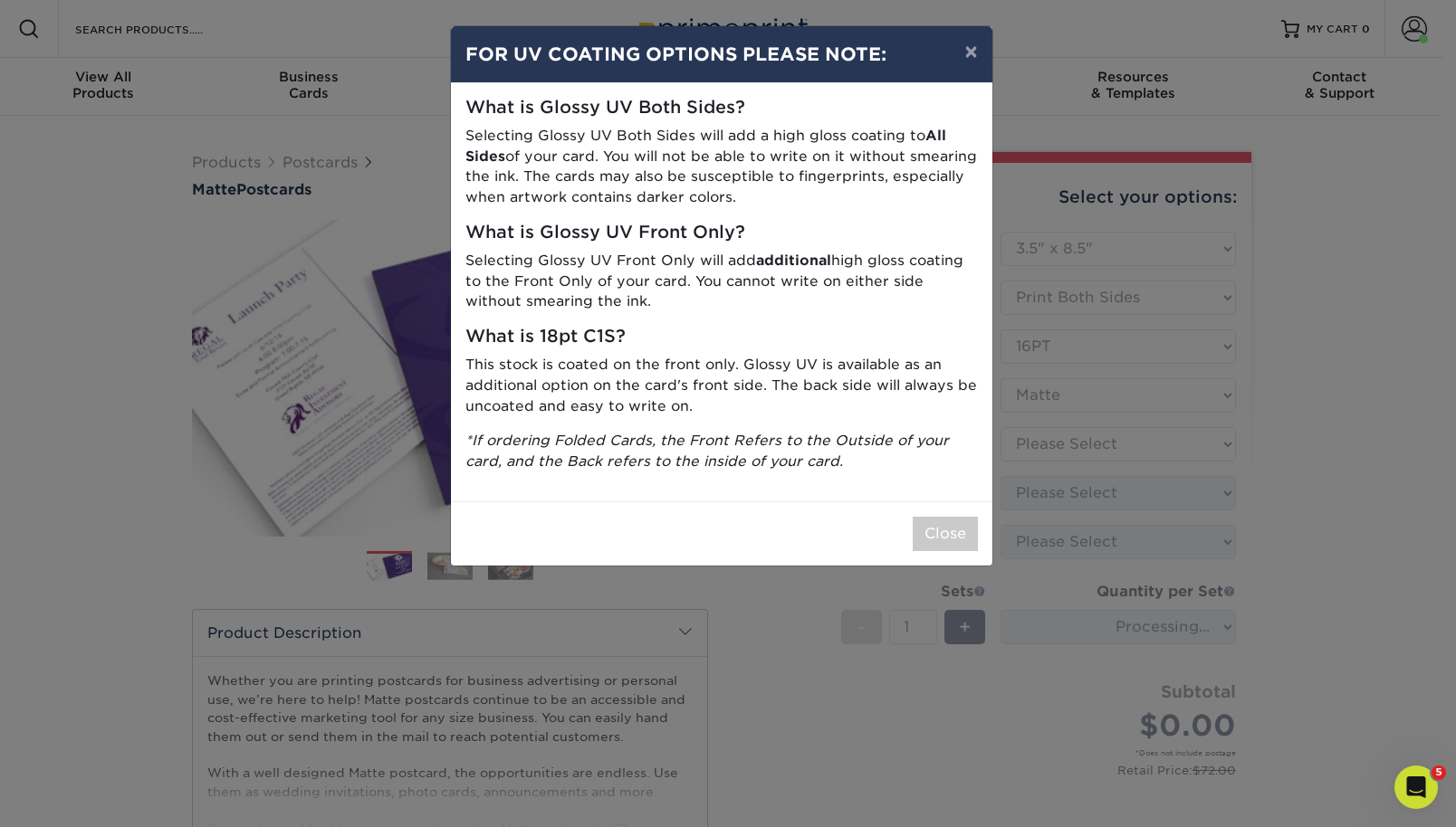
click at [1134, 432] on div "× FOR UV COATING OPTIONS PLEASE NOTE: What is Glossy UV Both Sides? Selecting G…" at bounding box center [728, 414] width 1456 height 827
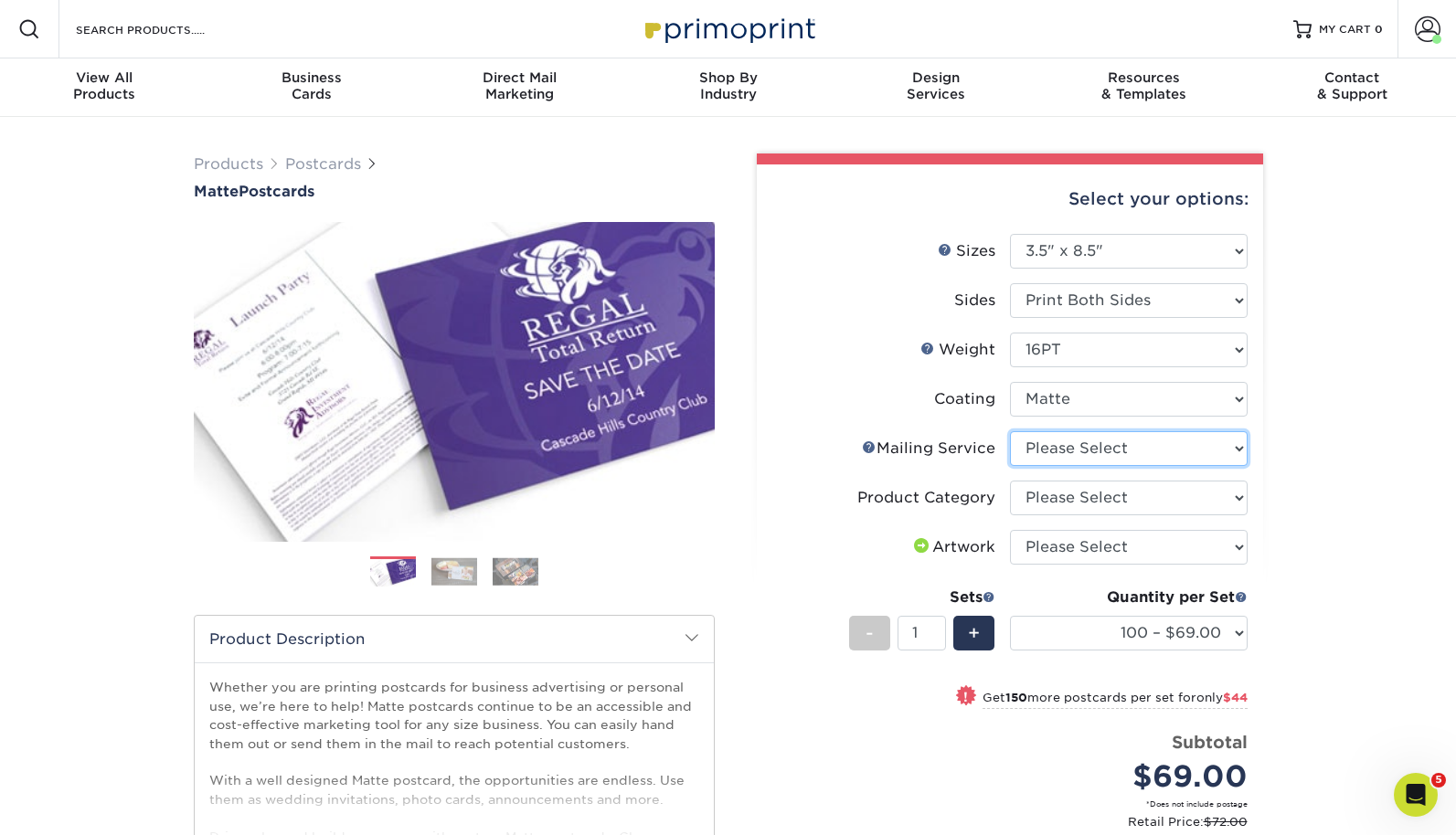
click at [1144, 447] on select "Please Select No Direct Mailing Service No, I will mail/stamp/imprint Direct Ma…" at bounding box center [1128, 449] width 237 height 35
select select "3e5e9bdd-d78a-4c28-a41d-fe1407925ca6"
click at [1010, 431] on select "Please Select No Direct Mailing Service No, I will mail/stamp/imprint Direct Ma…" at bounding box center [1128, 449] width 237 height 35
click at [1135, 505] on select "Please Select Postcards" at bounding box center [1128, 498] width 237 height 35
select select "9b7272e0-d6c8-4c3c-8e97-d3a1bcdab858"
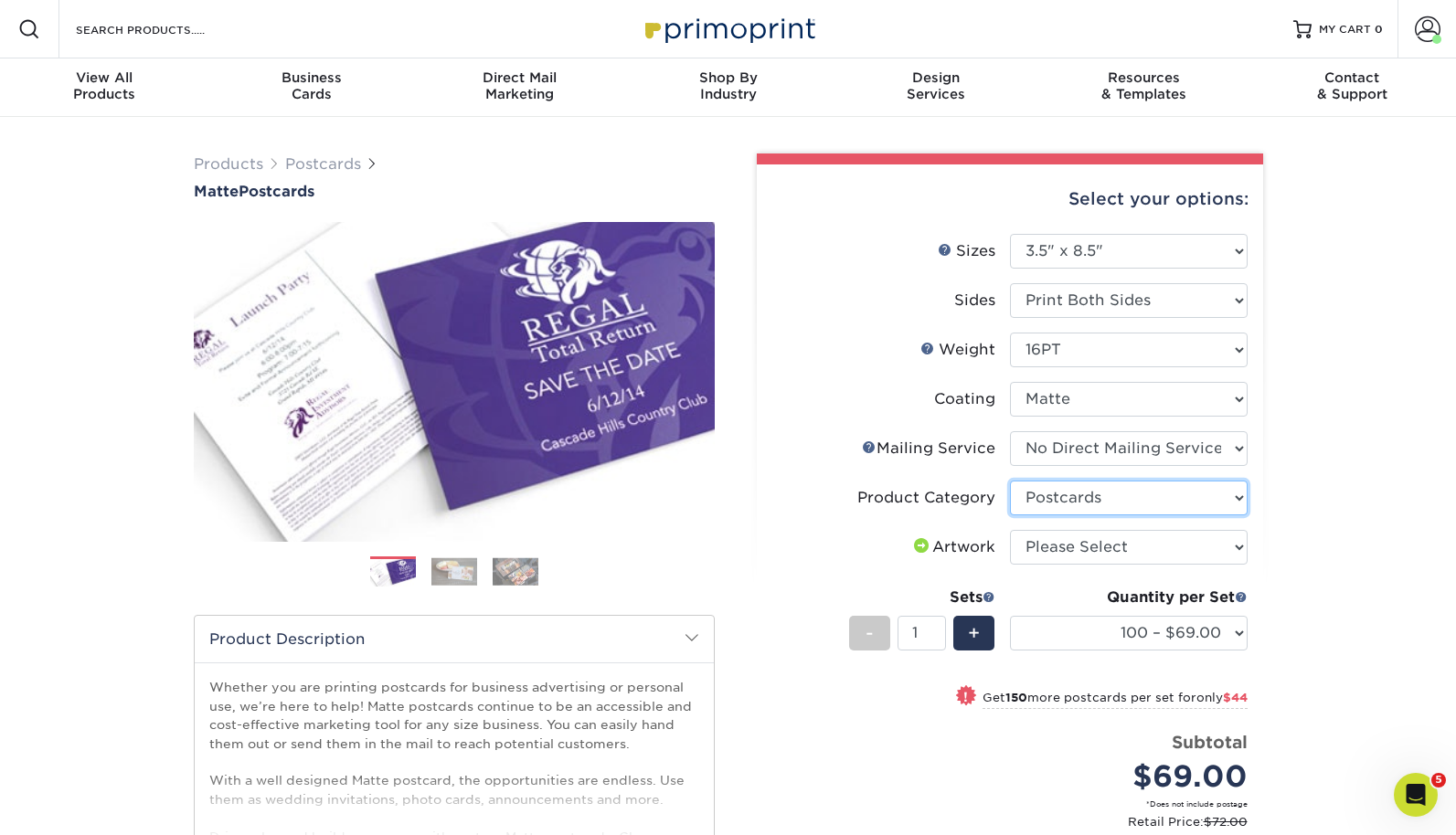
click at [1010, 480] on select "Please Select Postcards" at bounding box center [1128, 498] width 237 height 35
click at [1128, 551] on select "Please Select I will upload files I need a design - $150" at bounding box center [1128, 548] width 237 height 35
select select "upload"
click at [1010, 530] on select "Please Select I will upload files I need a design - $150" at bounding box center [1128, 548] width 237 height 35
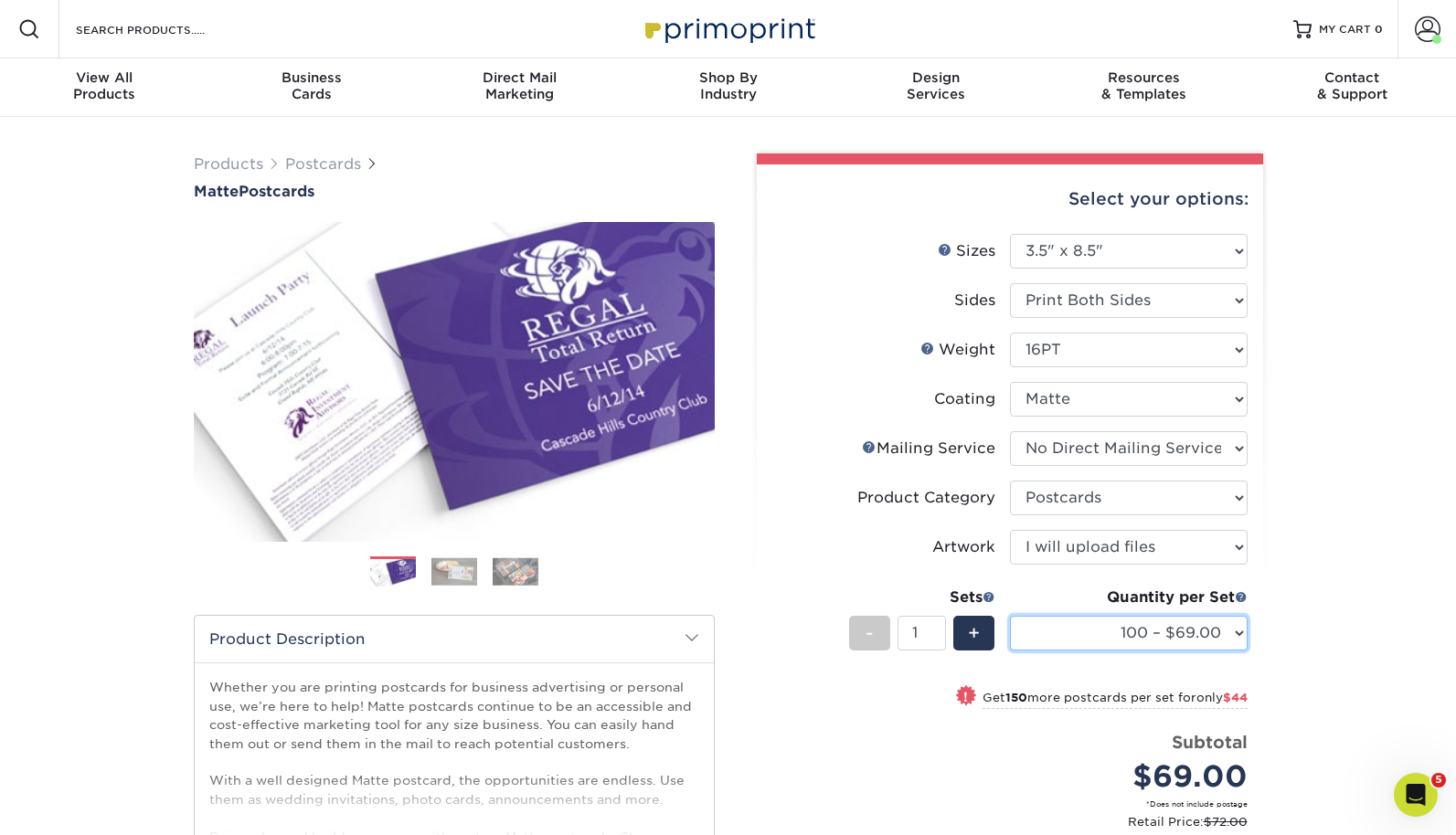
click at [1118, 630] on select "100 – $69.00 250 – $113.00 500 – $155.00 1000 – $180.00 2500 – $297.00 5000 – $…" at bounding box center [1128, 634] width 237 height 35
select select "5000 – $464.00"
click at [1010, 616] on select "100 – $69.00 250 – $113.00 500 – $155.00 1000 – $180.00 2500 – $297.00 5000 – $…" at bounding box center [1128, 634] width 237 height 35
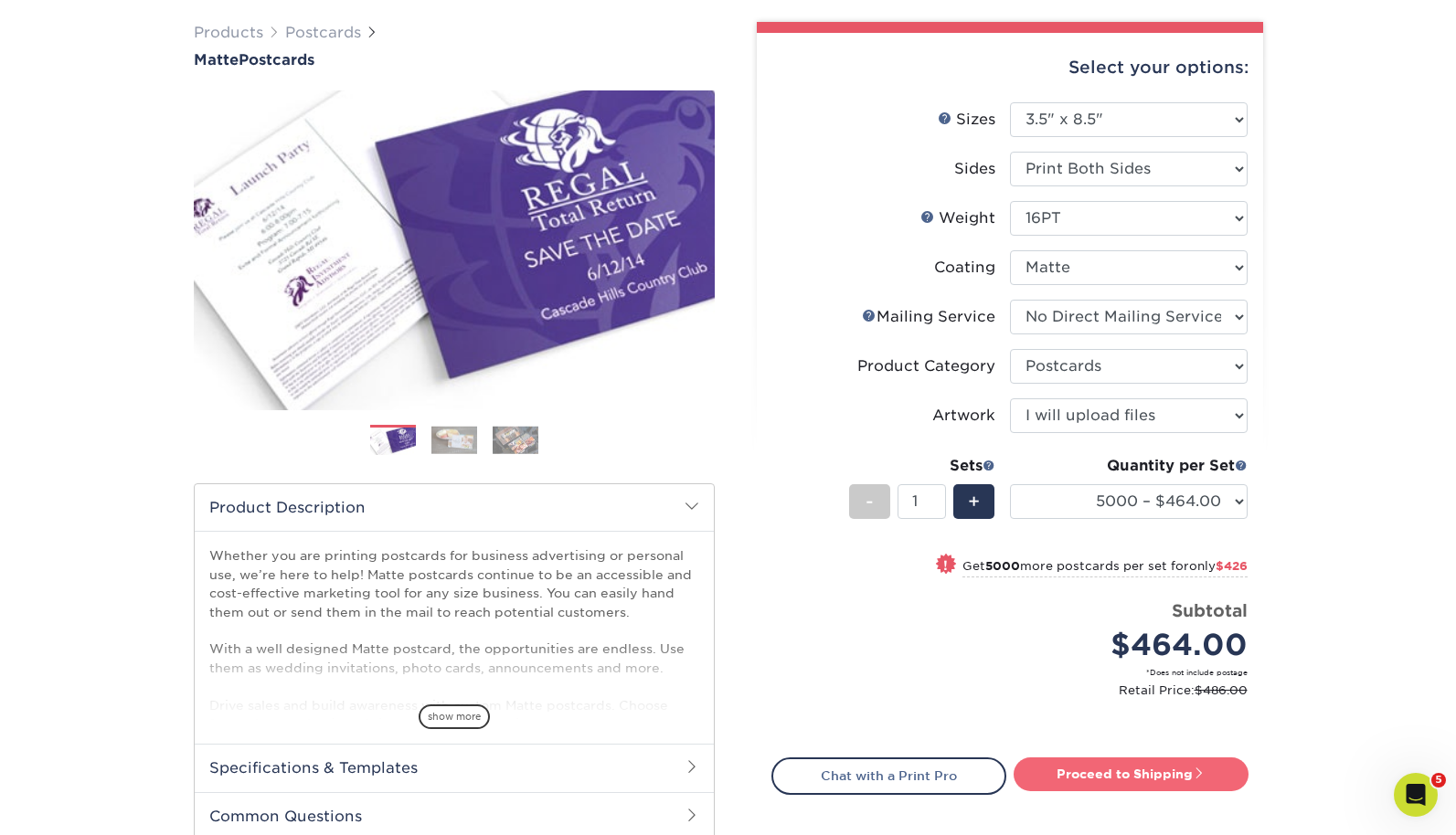
click at [1165, 781] on link "Proceed to Shipping" at bounding box center [1131, 774] width 235 height 33
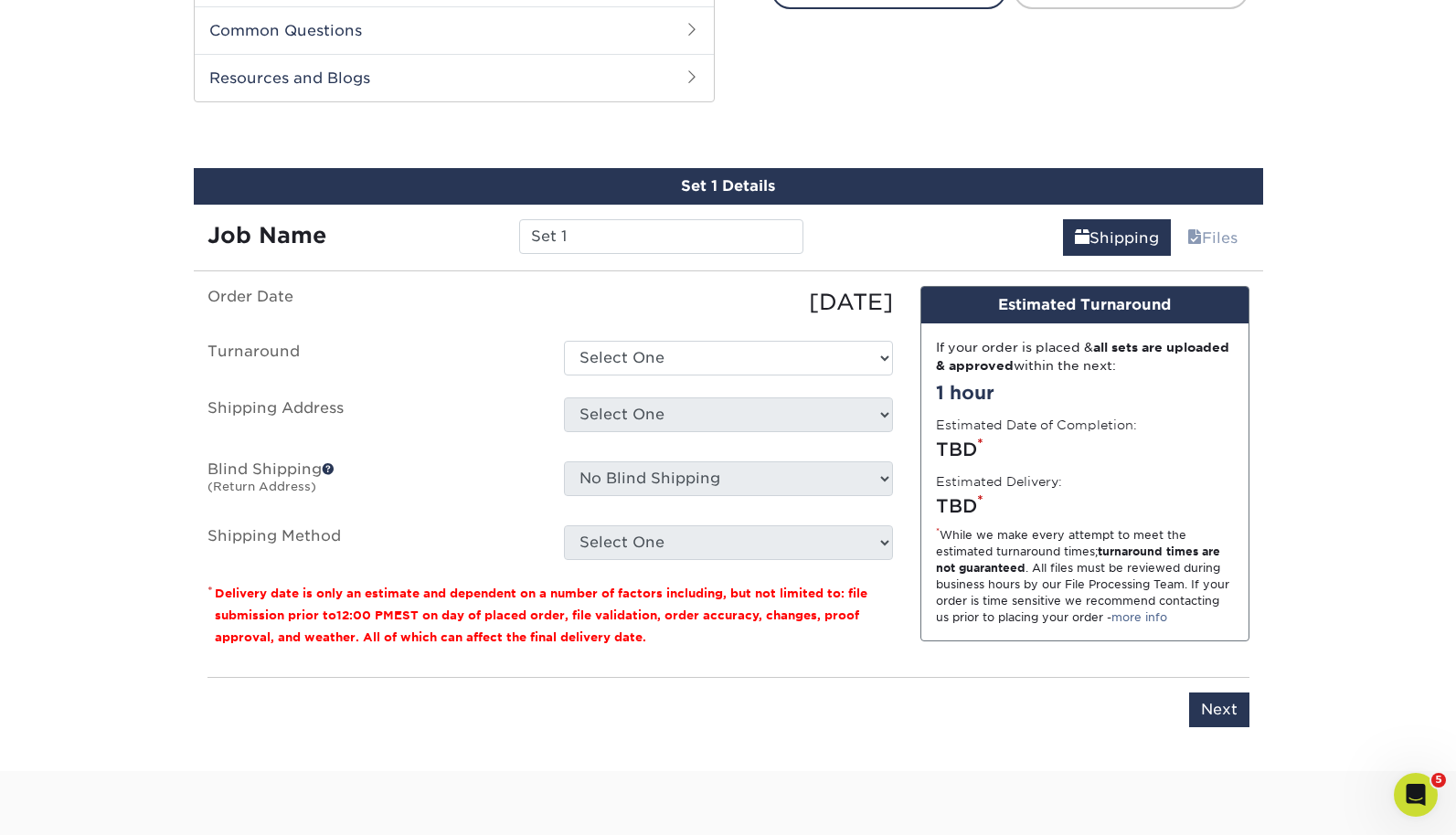
scroll to position [938, 0]
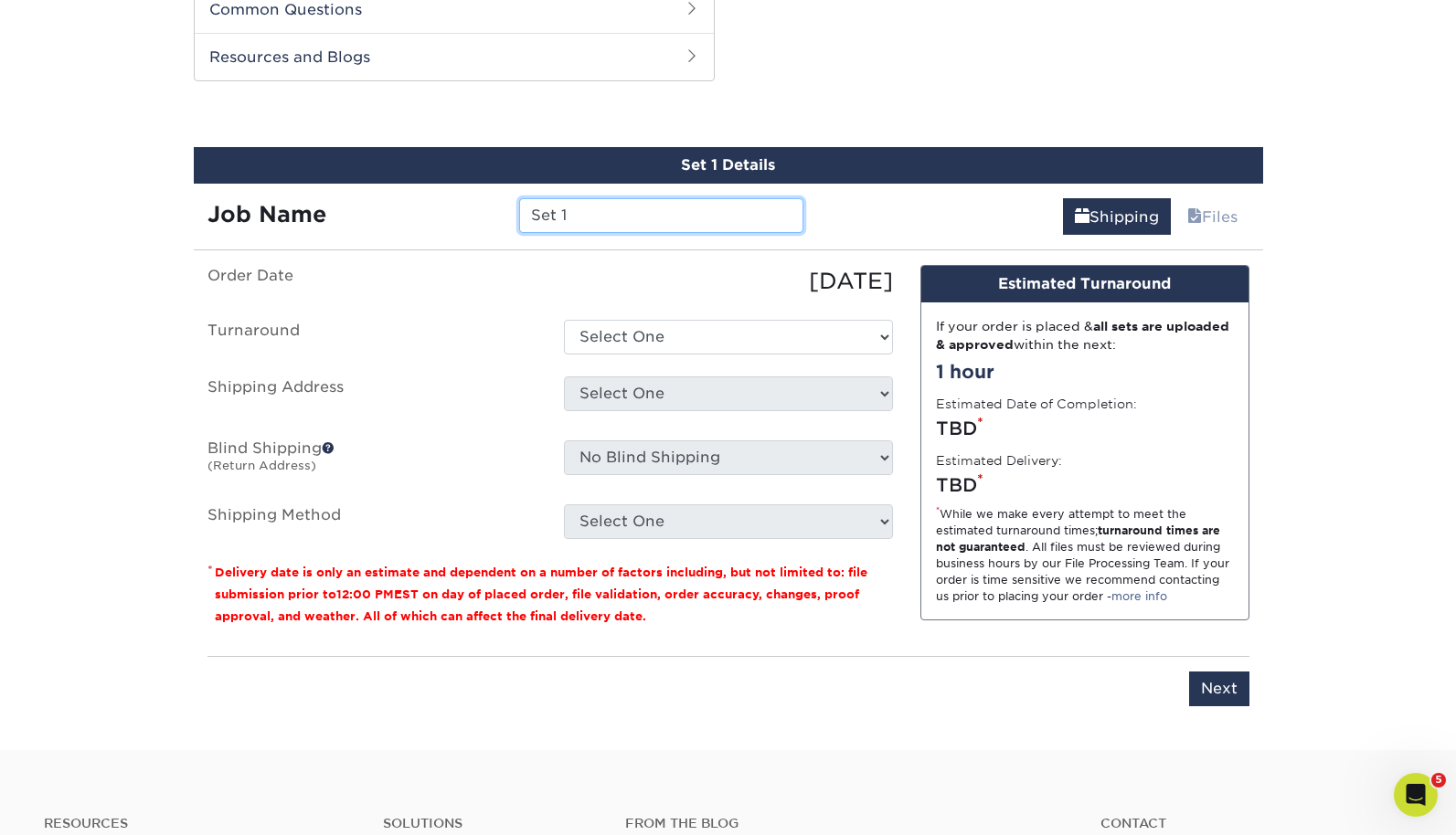
click at [607, 212] on input "Set 1" at bounding box center [661, 216] width 285 height 35
click at [503, 215] on div "Job Name" at bounding box center [349, 216] width 311 height 35
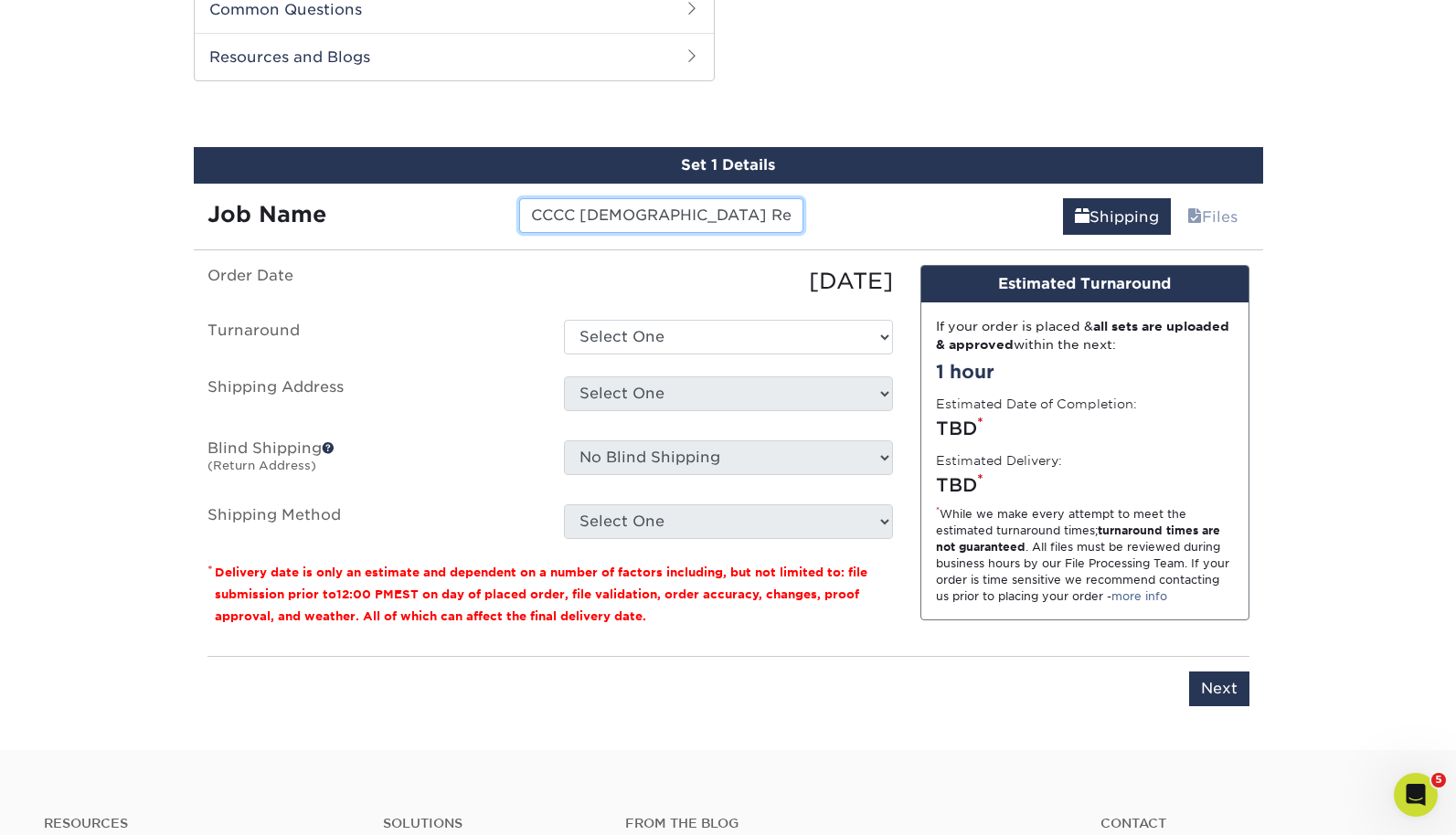
click at [581, 212] on input "CCCC Bible Reading Plan Bookmarks_Q4" at bounding box center [661, 216] width 285 height 35
type input "CCCC_Bible Reading Plan Bookmarks_Q4"
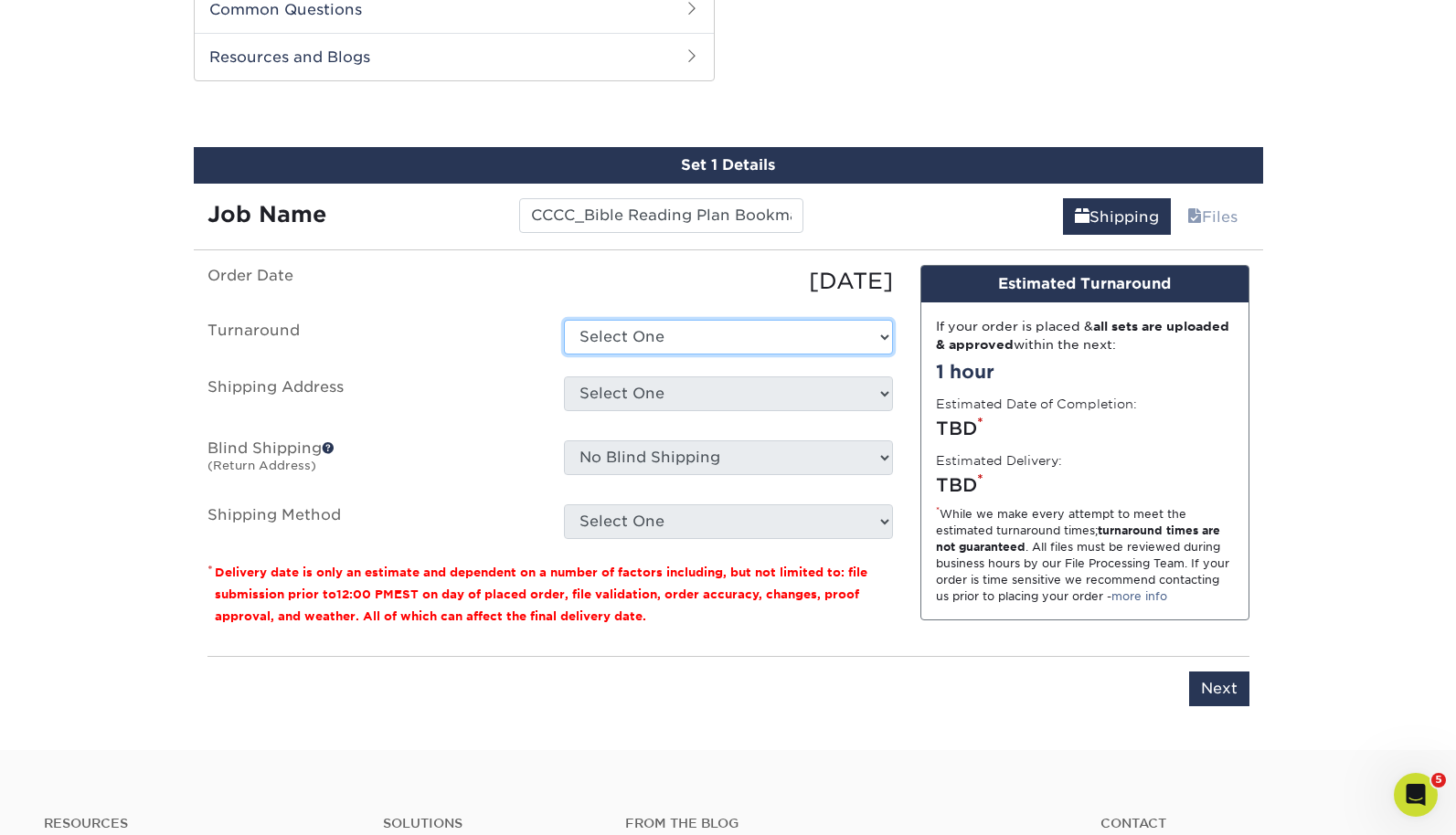
click at [646, 332] on select "Select One 2-4 Business Days 2 Day Next Business Day" at bounding box center [728, 337] width 329 height 35
select select "fcea7726-feee-4c71-b6f3-8cd2ba1d3c73"
click at [564, 320] on select "Select One 2-4 Business Days 2 Day Next Business Day" at bounding box center [728, 337] width 329 height 35
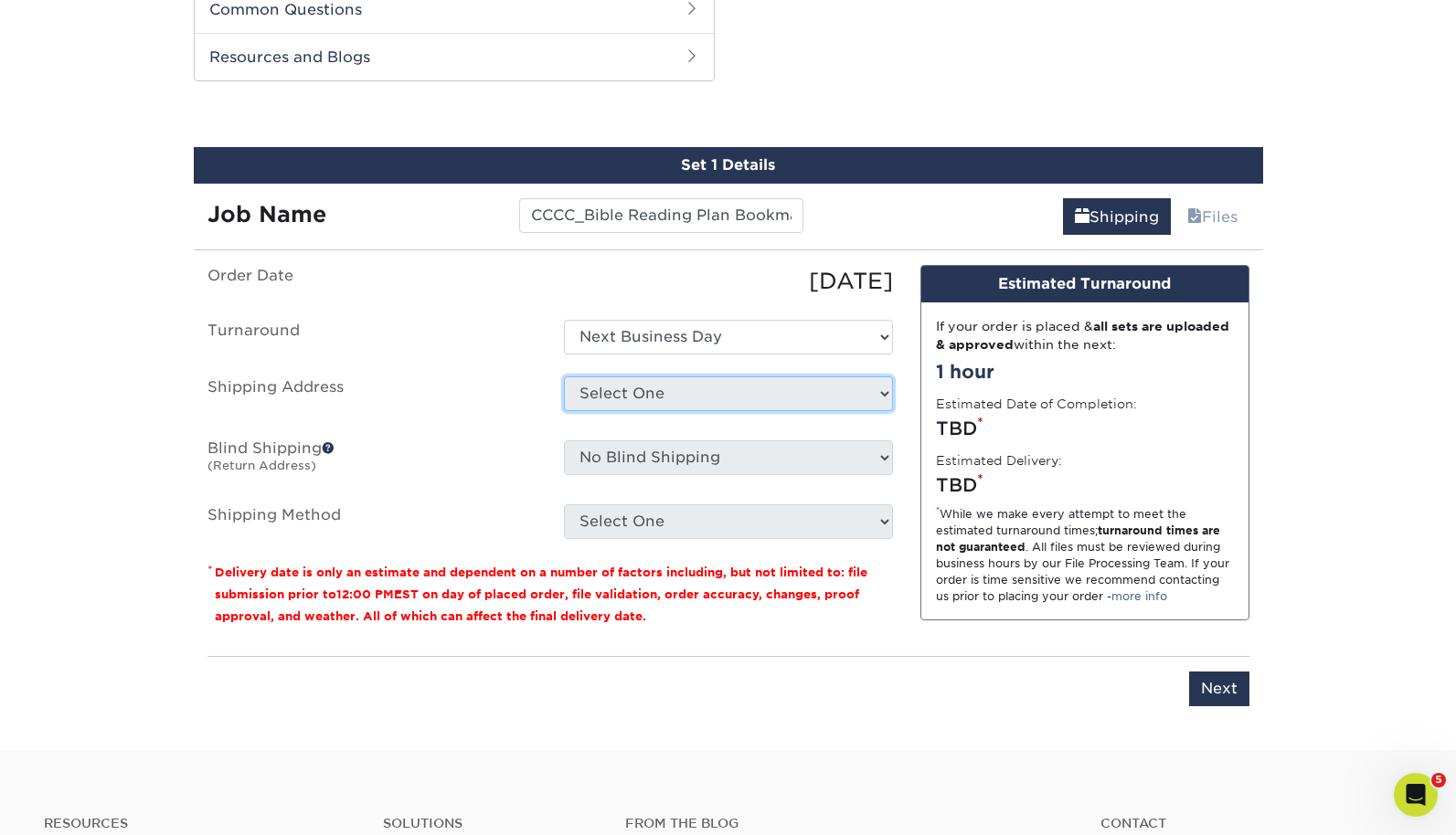
click at [646, 401] on select "Select One Clear Creek Community Church Clear Creek Community Church Green Hous…" at bounding box center [728, 394] width 329 height 35
select select "128327"
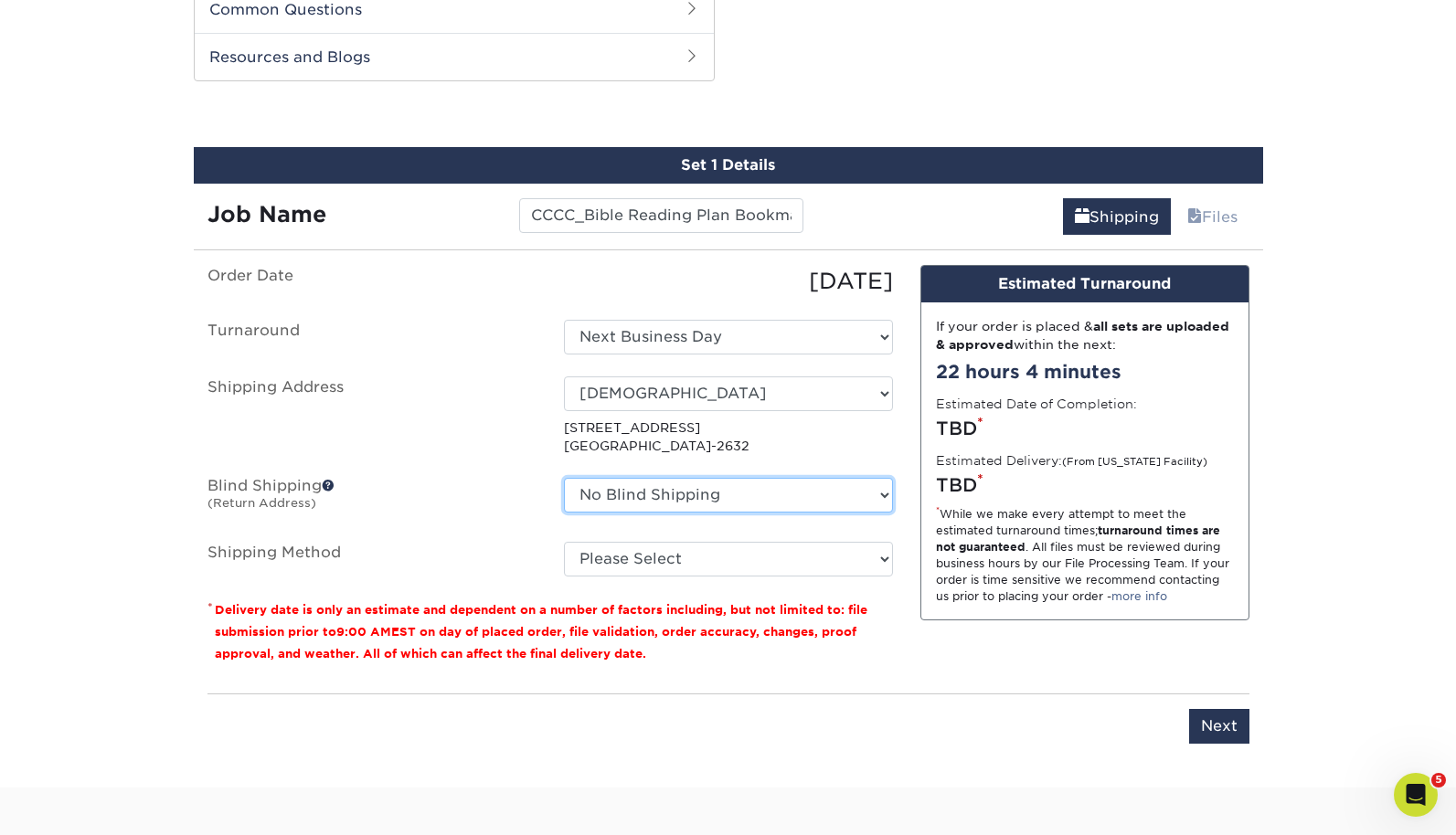
click at [672, 502] on select "No Blind Shipping Clear Creek Community Church Clear Creek Community Church Gre…" at bounding box center [728, 495] width 329 height 35
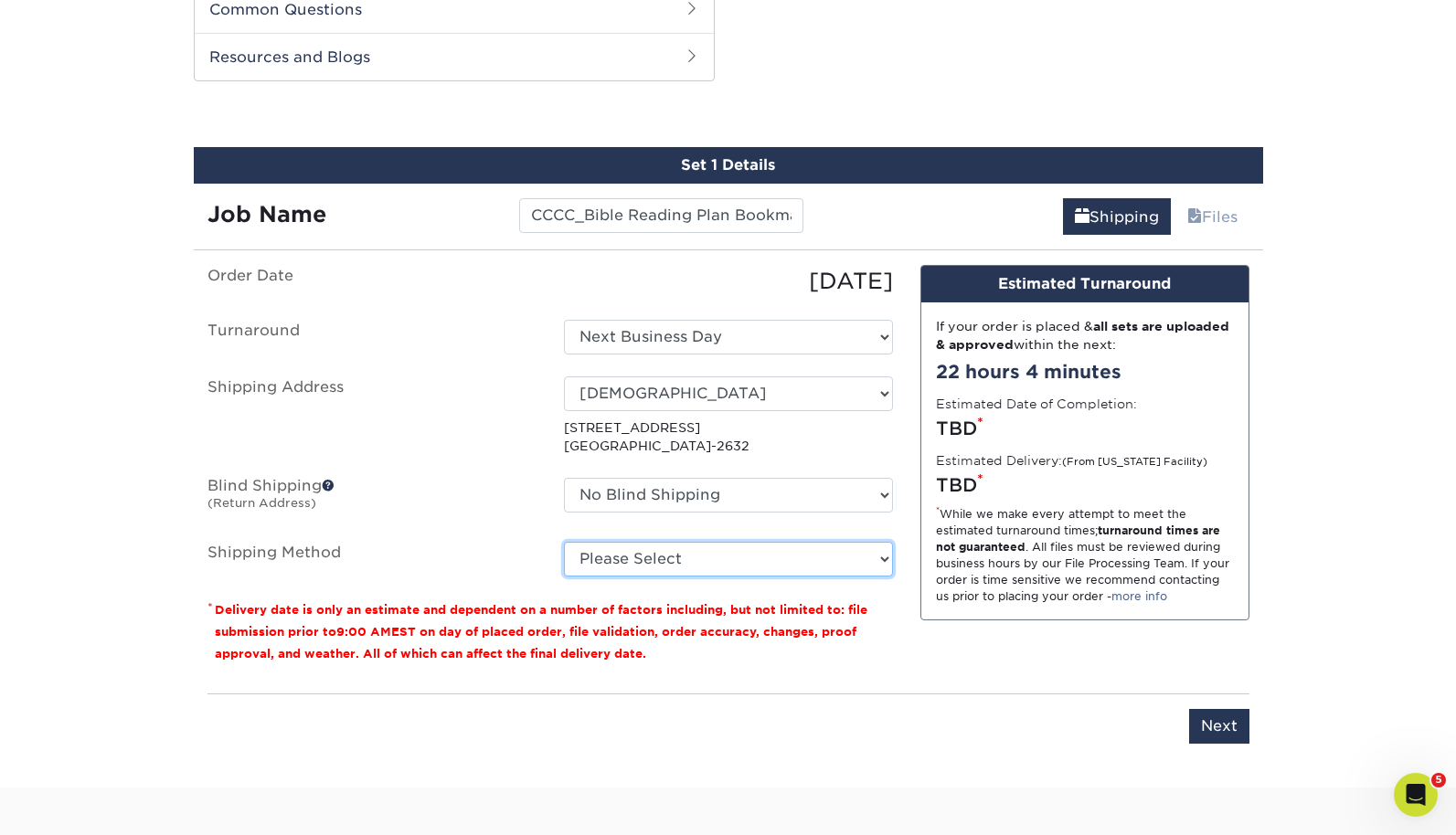
click at [617, 542] on select "Please Select Ground Shipping (+$57.12) 3 Day Shipping Service (+$97.94) 2 Day …" at bounding box center [728, 560] width 329 height 35
select select "03"
click at [564, 542] on select "Please Select Ground Shipping (+$57.12) 3 Day Shipping Service (+$97.94) 2 Day …" at bounding box center [728, 560] width 329 height 35
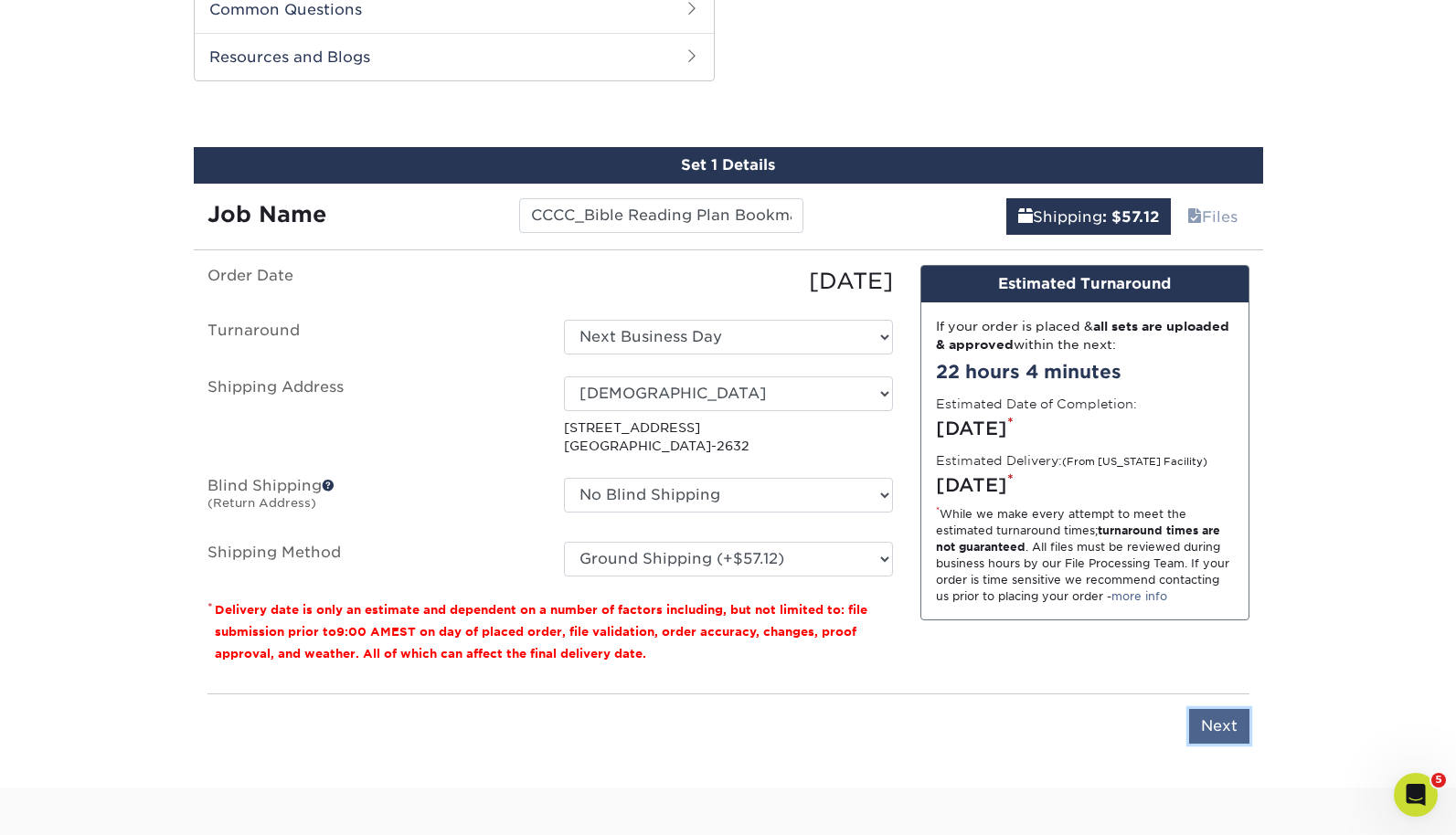
click at [1212, 722] on input "Next" at bounding box center [1219, 727] width 60 height 35
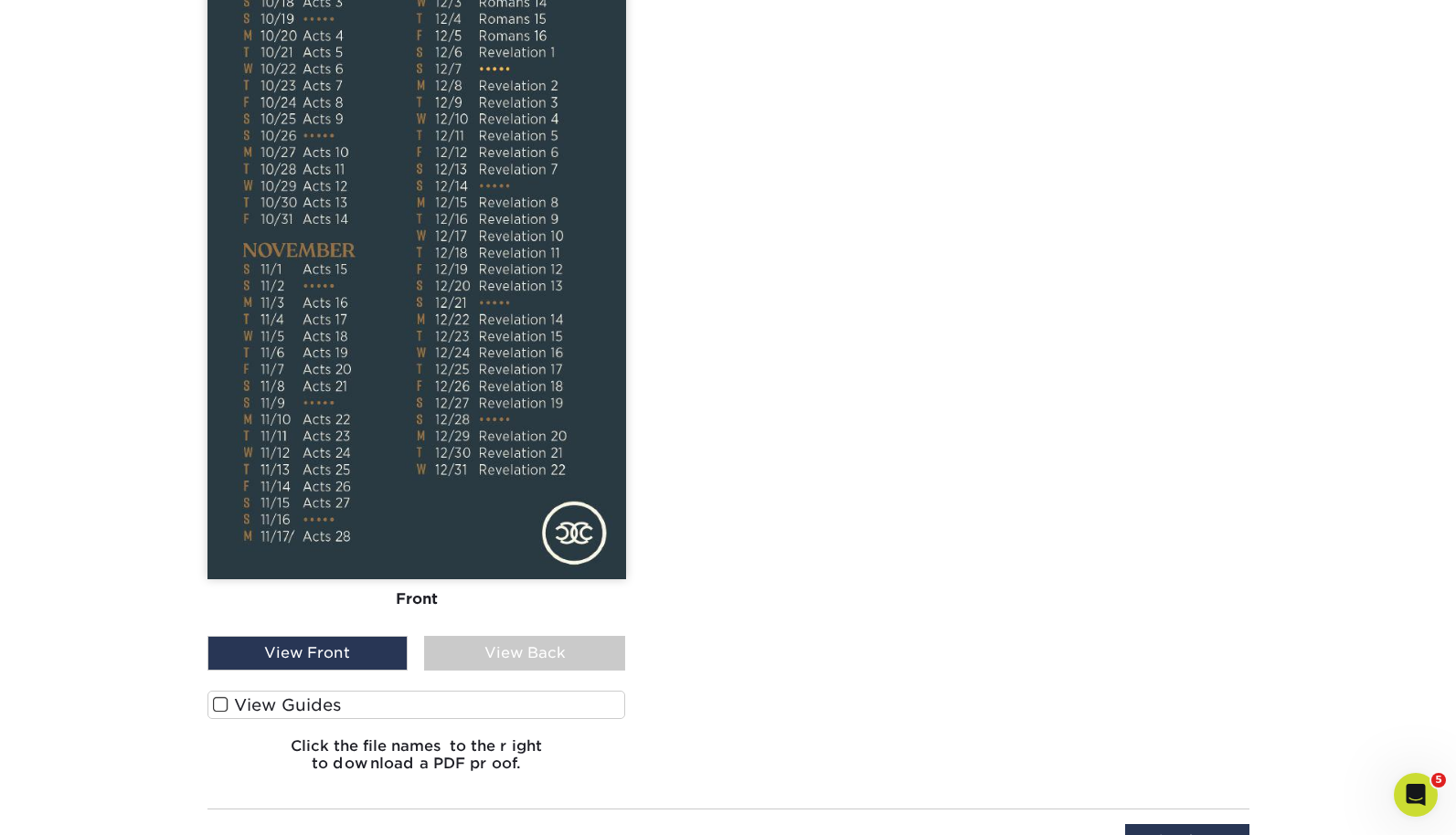
scroll to position [1629, 0]
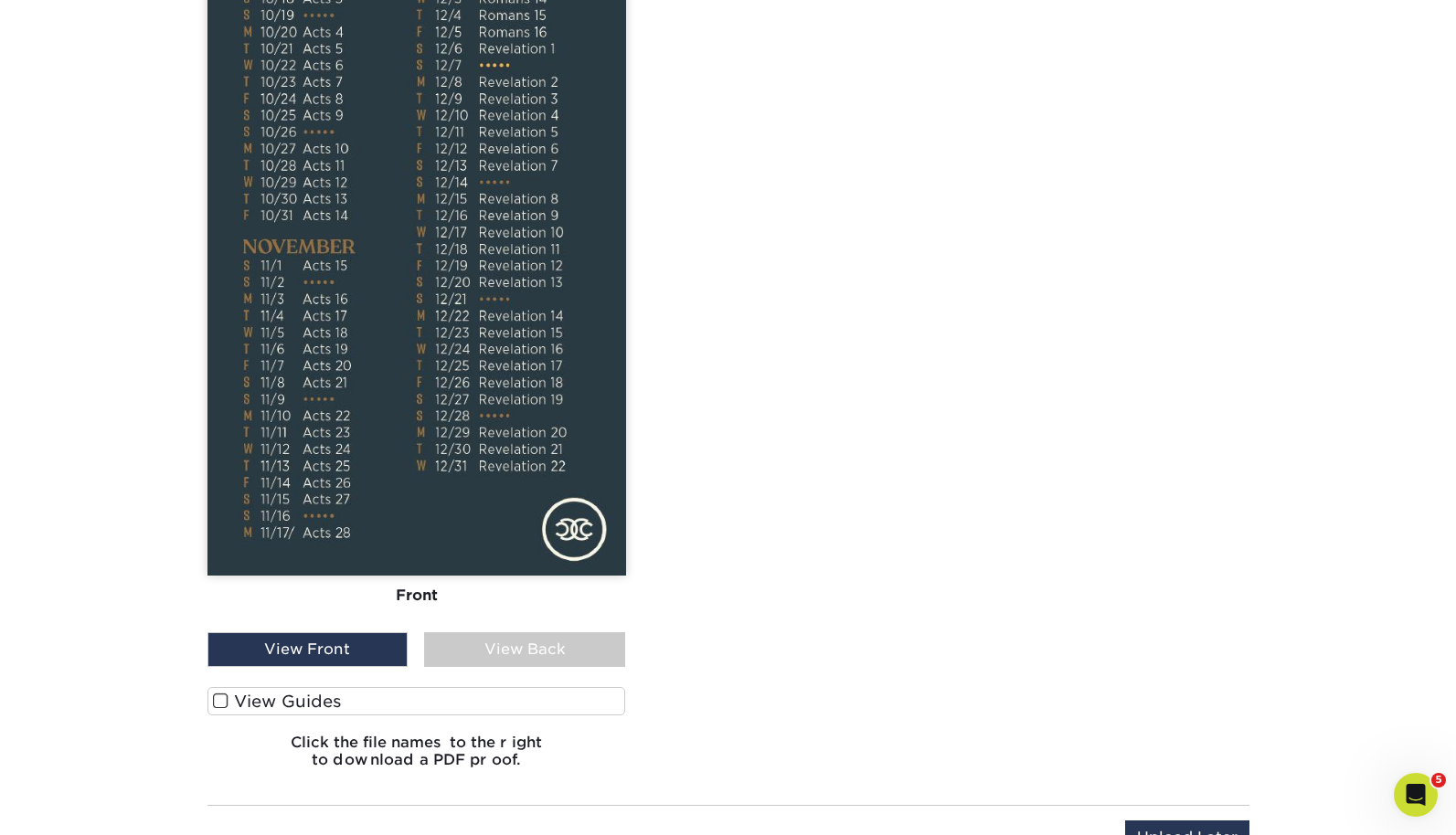
click at [593, 647] on div "View Back" at bounding box center [525, 650] width 201 height 35
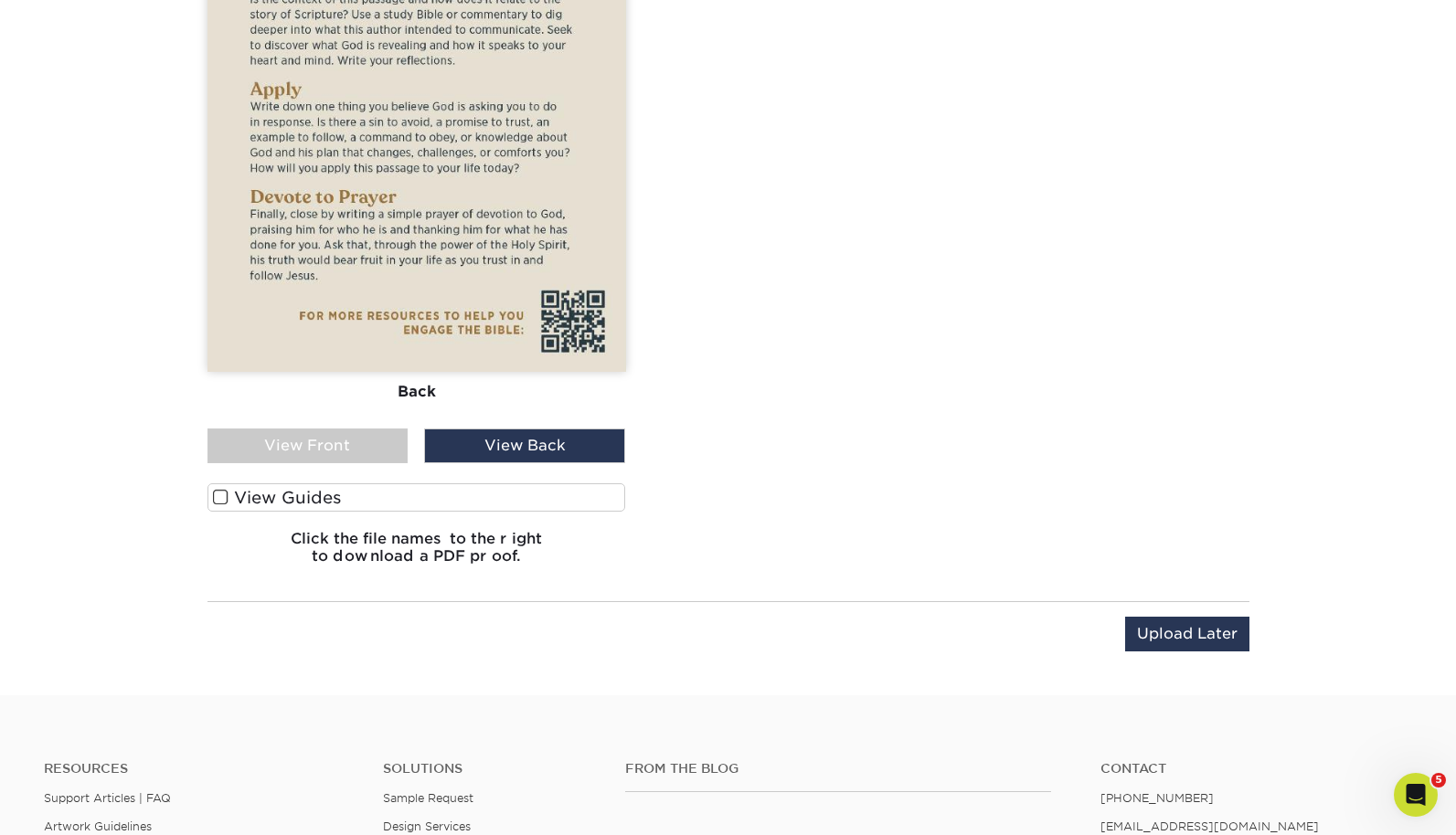
scroll to position [1830, 0]
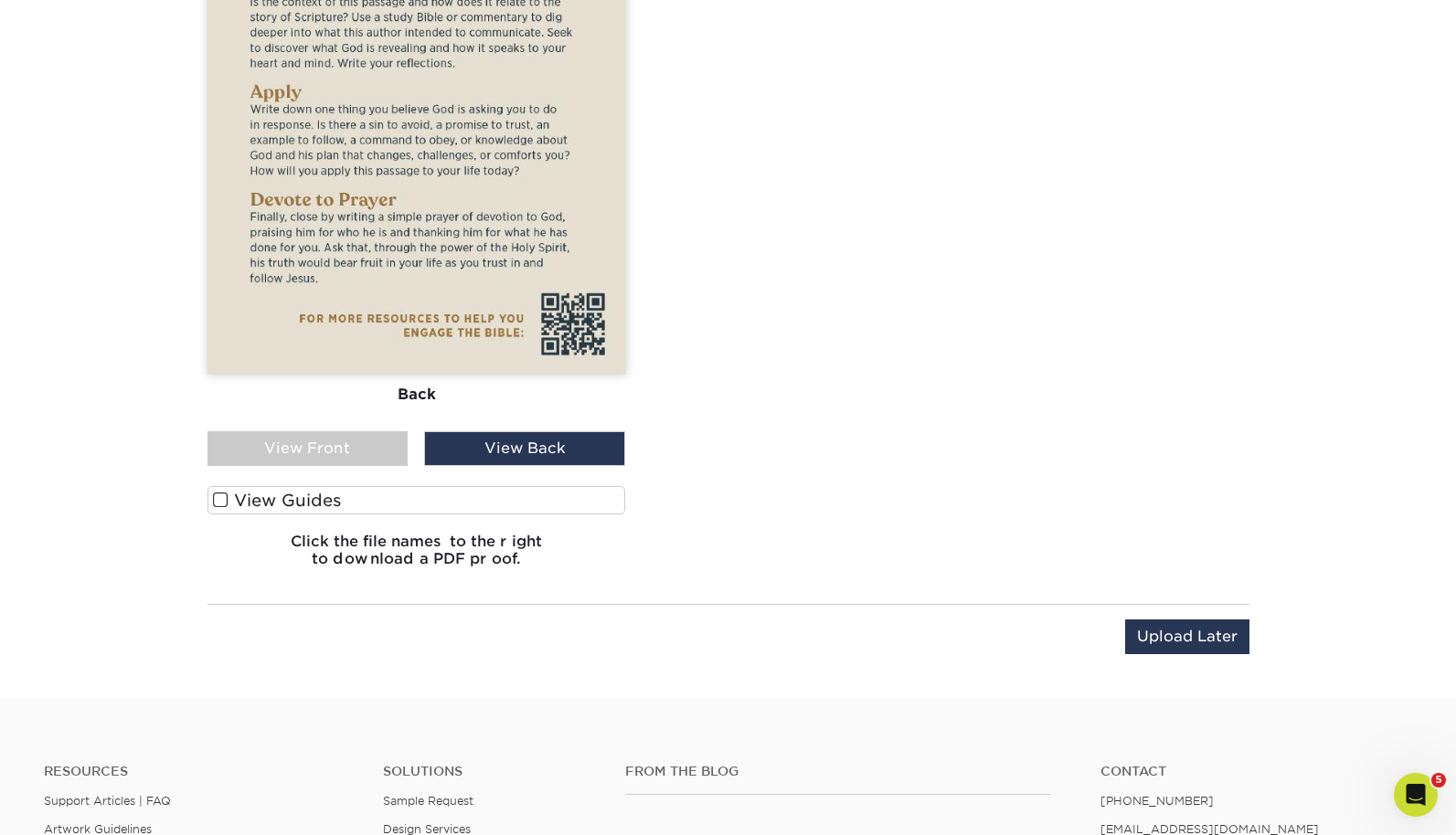
click at [382, 448] on div "View Front" at bounding box center [309, 449] width 201 height 35
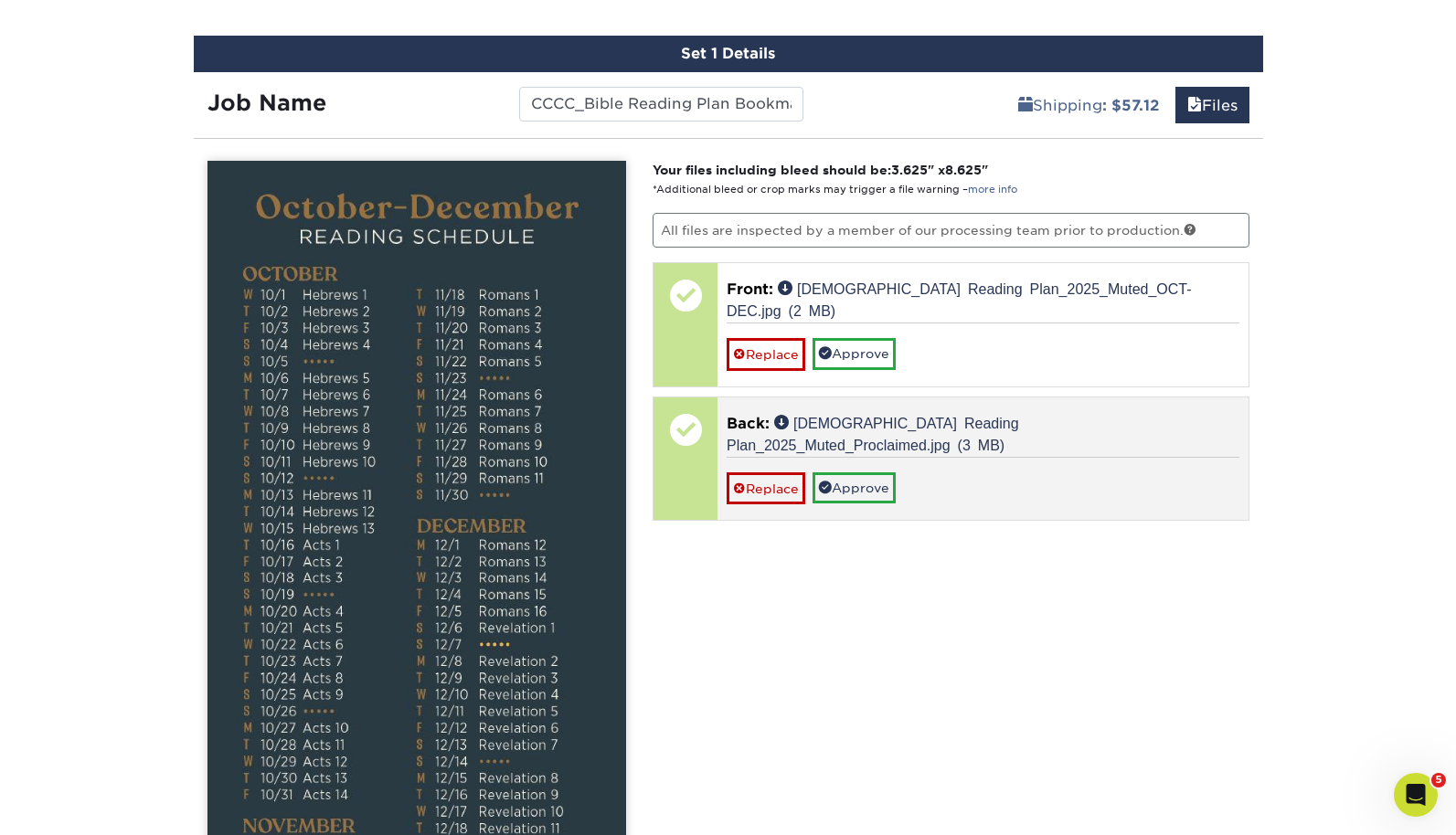
scroll to position [1048, 0]
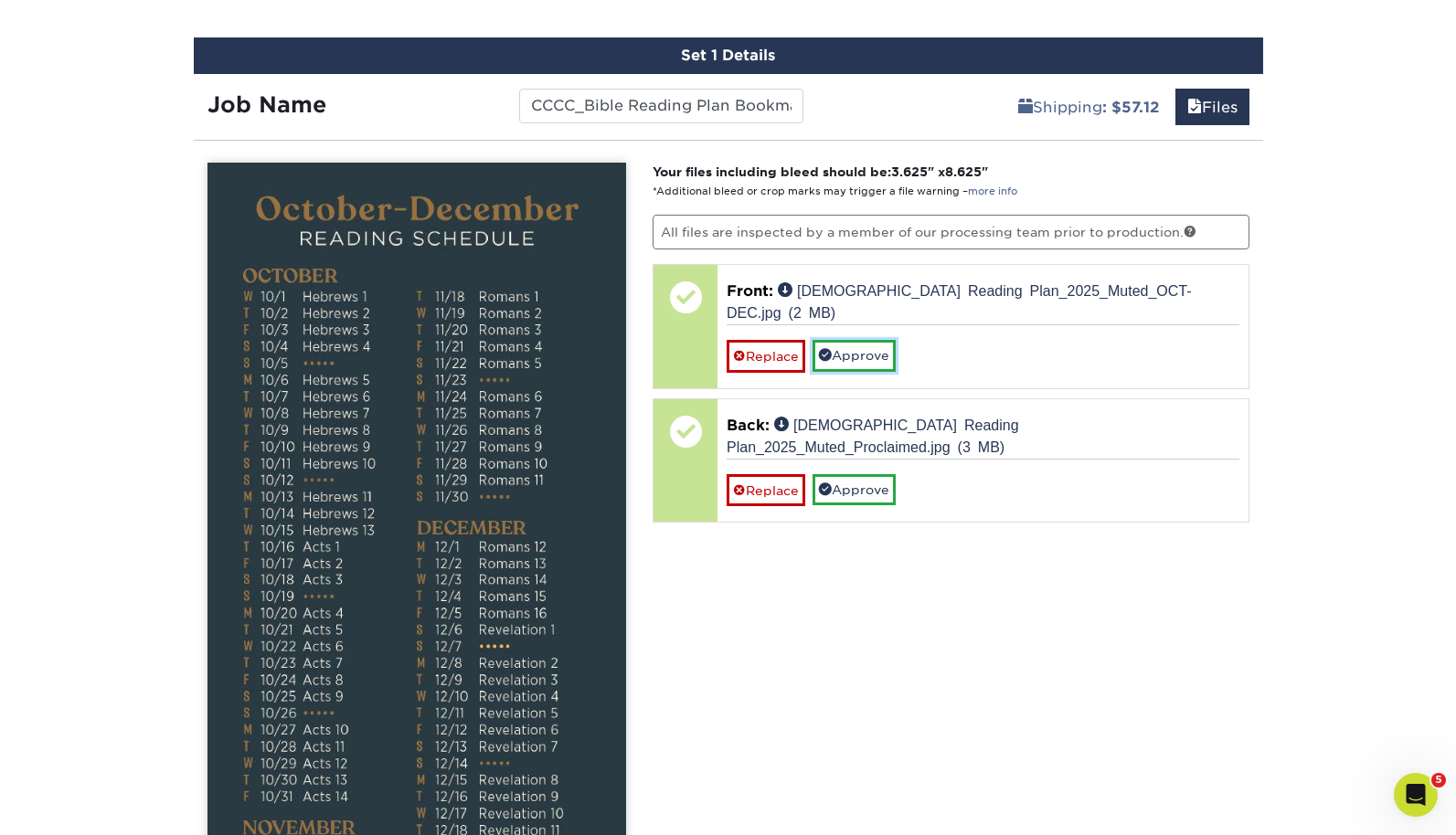
drag, startPoint x: 874, startPoint y: 331, endPoint x: 867, endPoint y: 340, distance: 11.4
click at [874, 340] on link "Approve" at bounding box center [854, 356] width 83 height 31
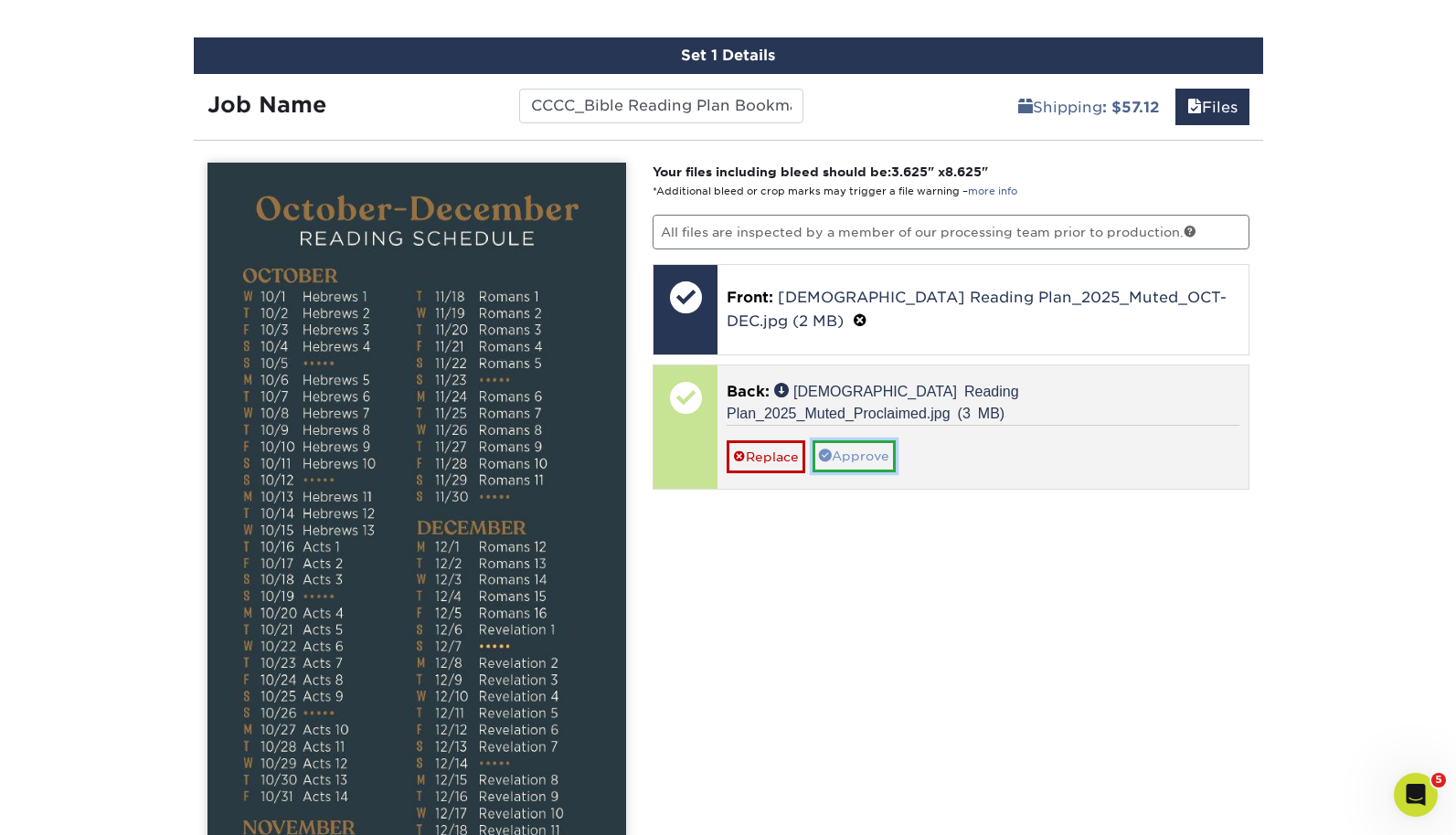
click at [865, 441] on link "Approve" at bounding box center [854, 456] width 83 height 31
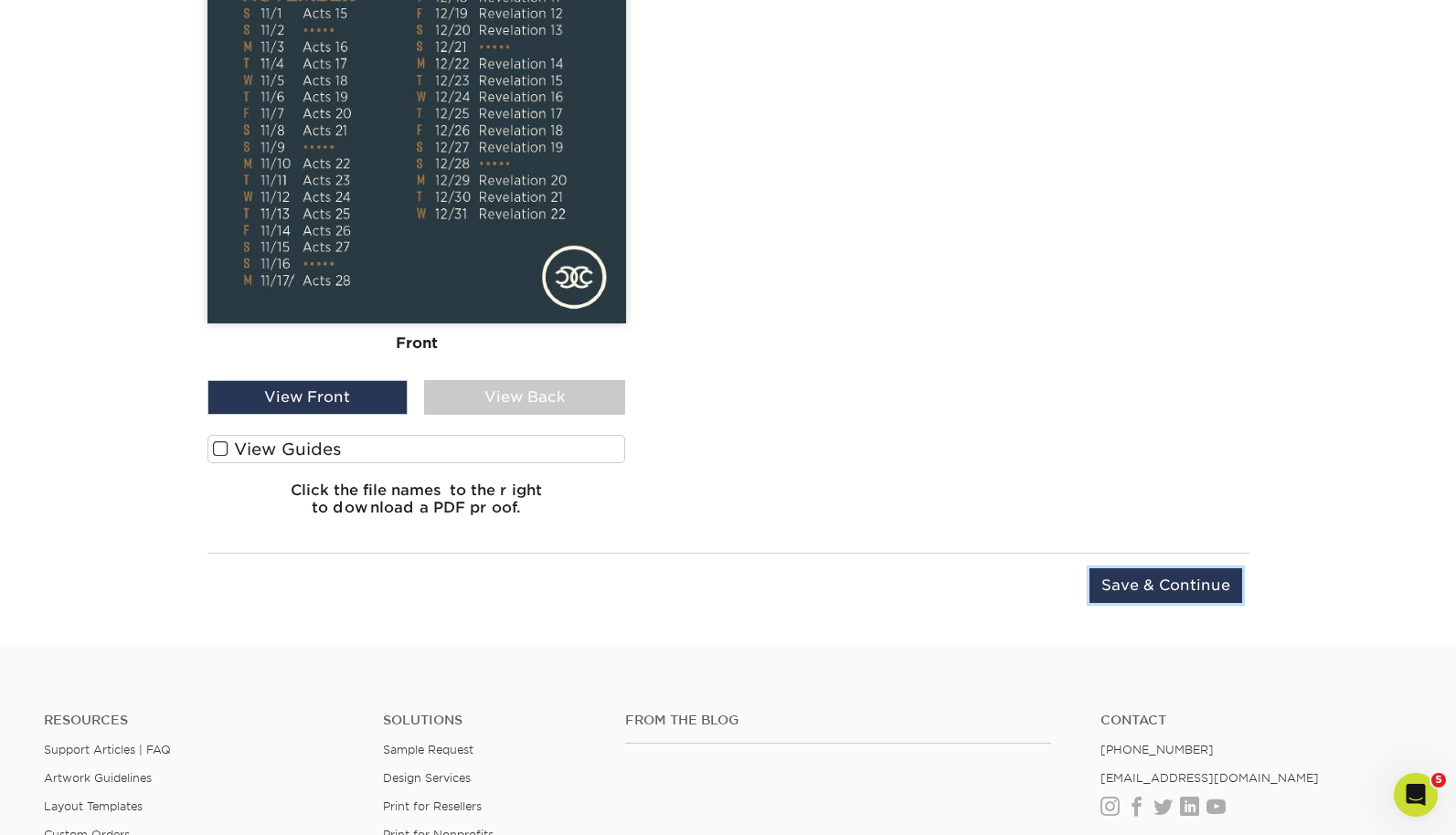
click at [1161, 596] on input "Save & Continue" at bounding box center [1165, 586] width 152 height 35
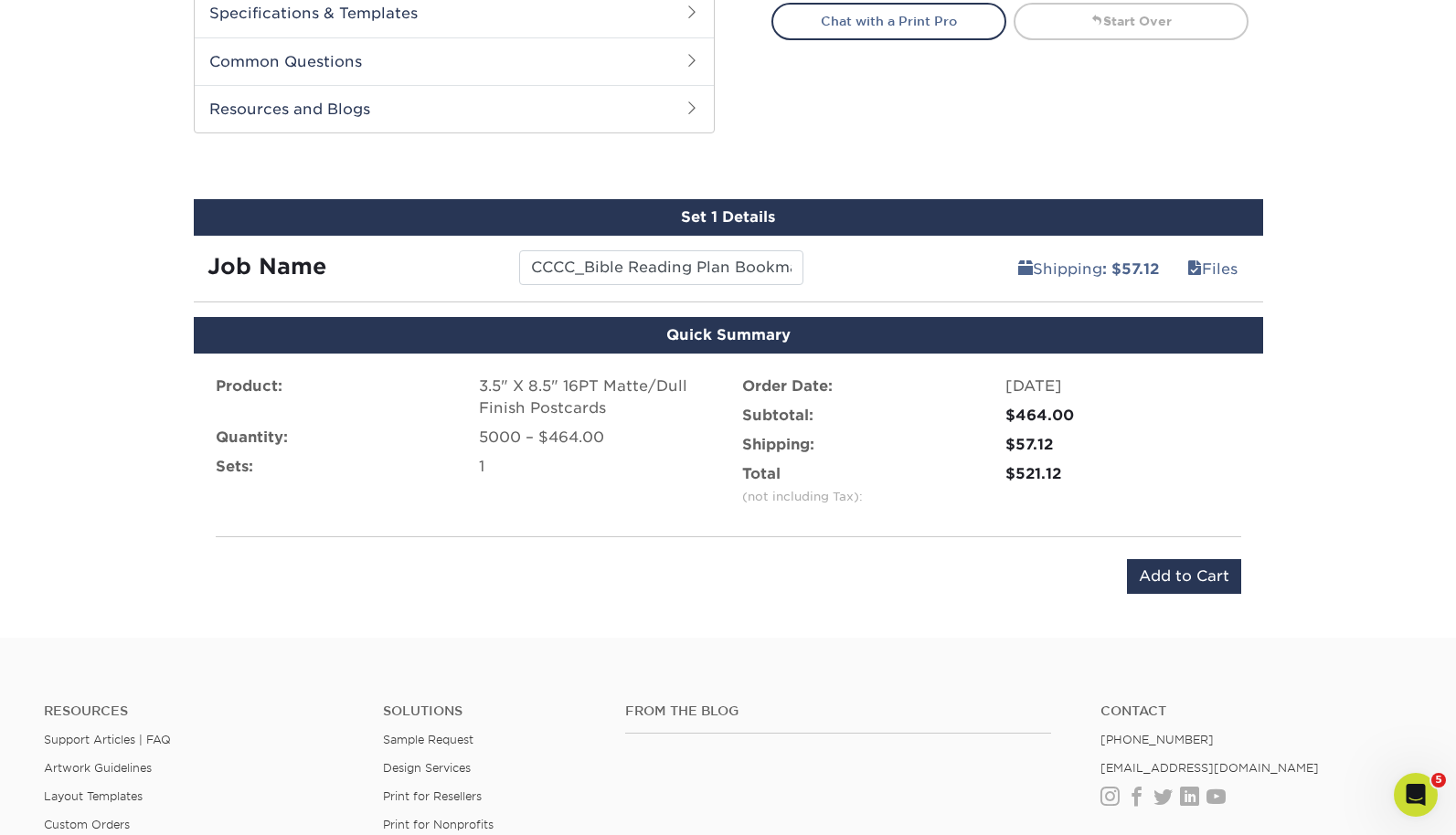
scroll to position [887, 0]
click at [1173, 582] on input "Add to Cart" at bounding box center [1184, 576] width 115 height 35
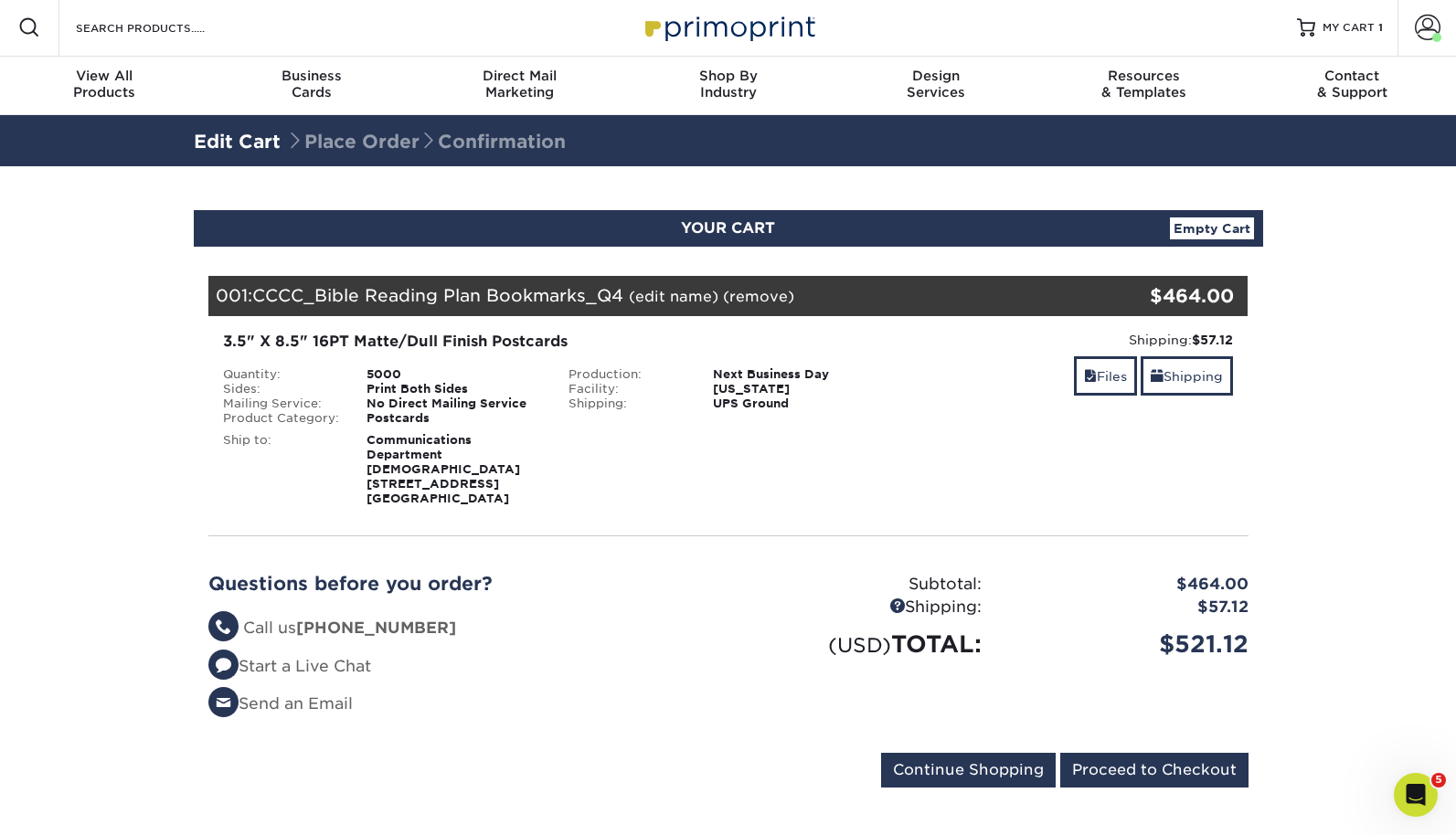
scroll to position [4, 0]
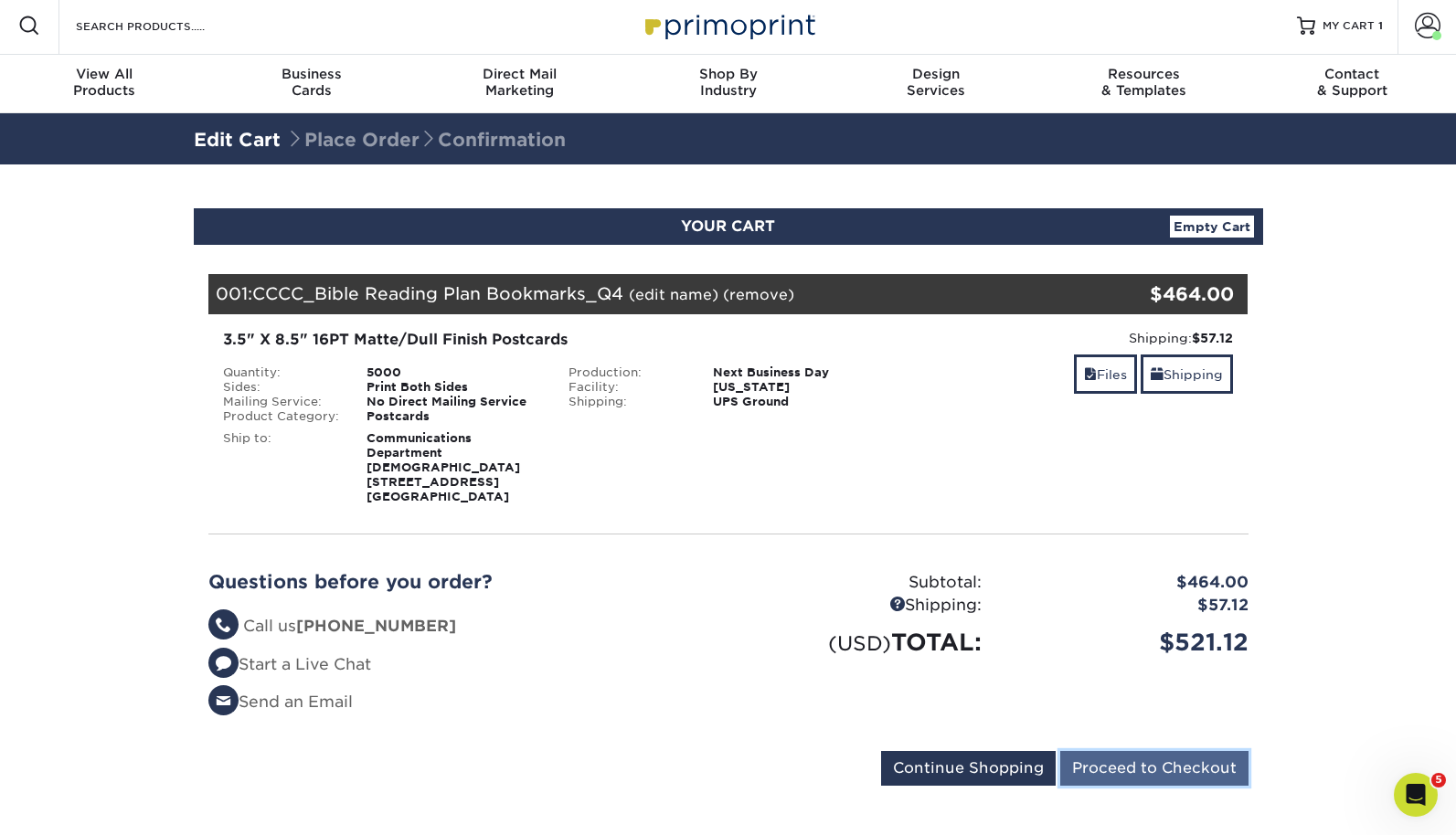
click at [1161, 785] on input "Proceed to Checkout" at bounding box center [1154, 768] width 188 height 35
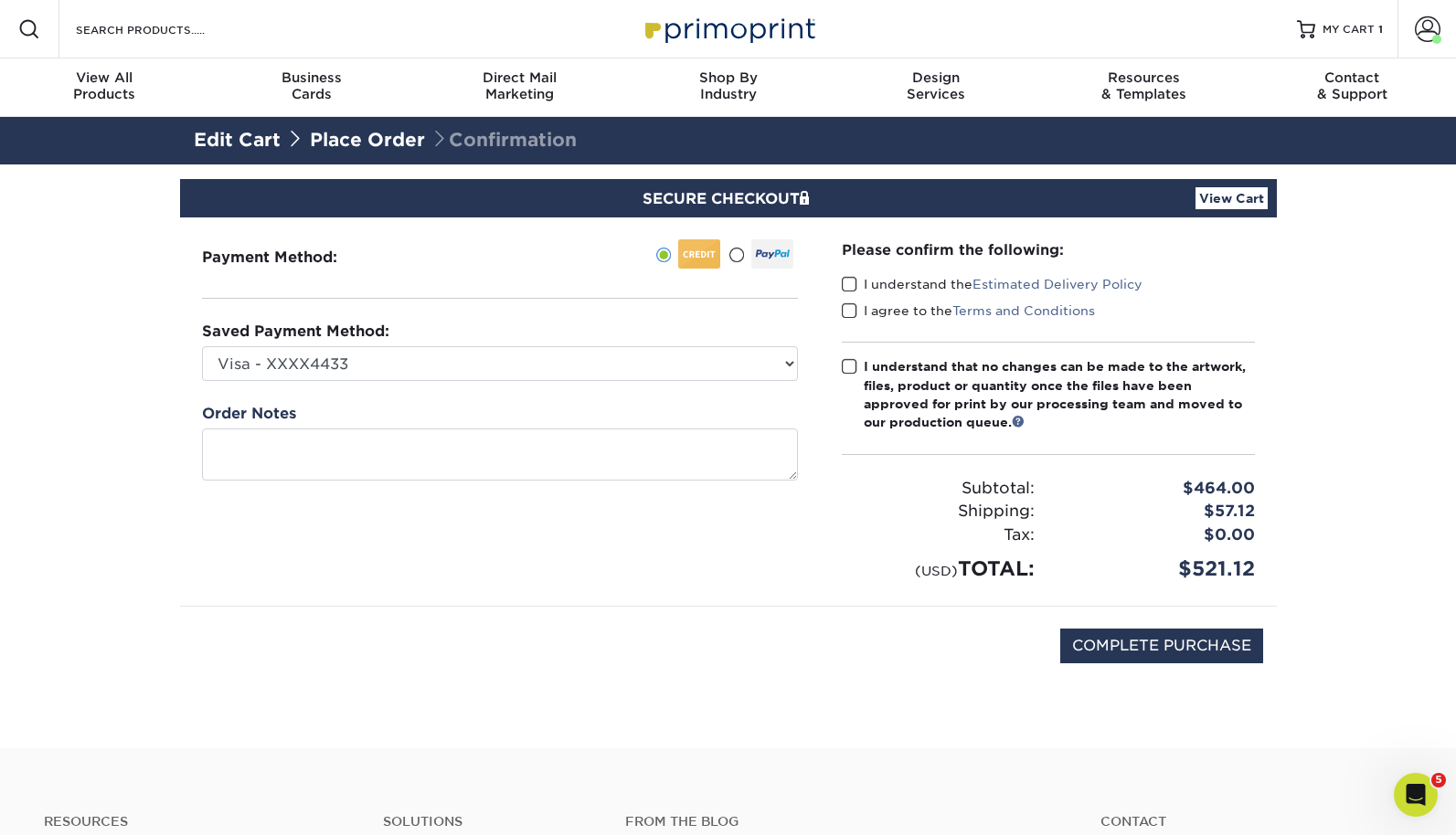
click at [851, 287] on span at bounding box center [849, 284] width 16 height 18
click at [0, 0] on input "I understand the Estimated Delivery Policy" at bounding box center [0, 0] width 0 height 0
click at [848, 305] on span at bounding box center [849, 310] width 16 height 18
click at [0, 0] on input "I agree to the Terms and Conditions" at bounding box center [0, 0] width 0 height 0
click at [844, 373] on span at bounding box center [849, 367] width 16 height 18
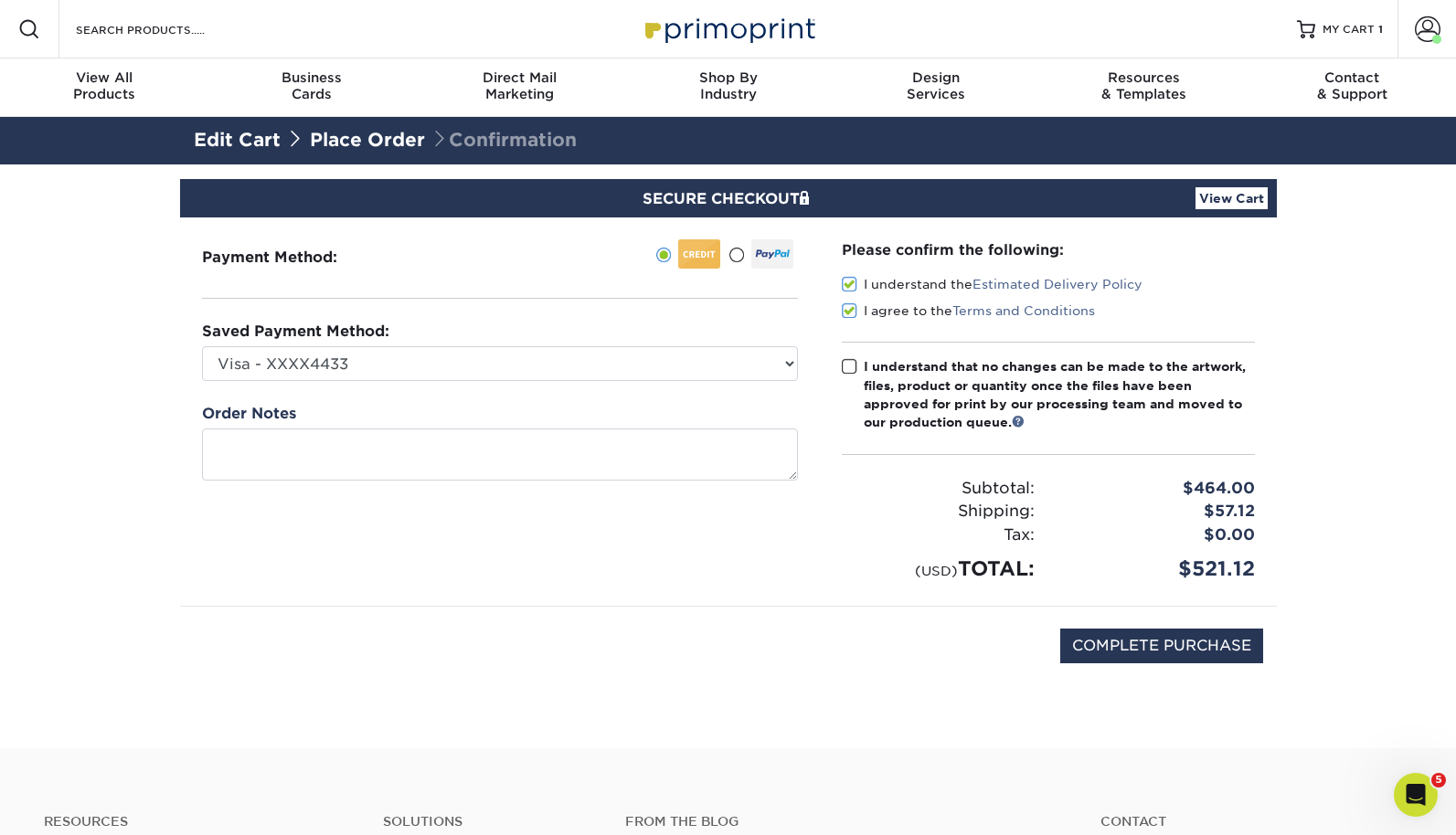
click at [0, 0] on input "I understand that no changes can be made to the artwork, files, product or quan…" at bounding box center [0, 0] width 0 height 0
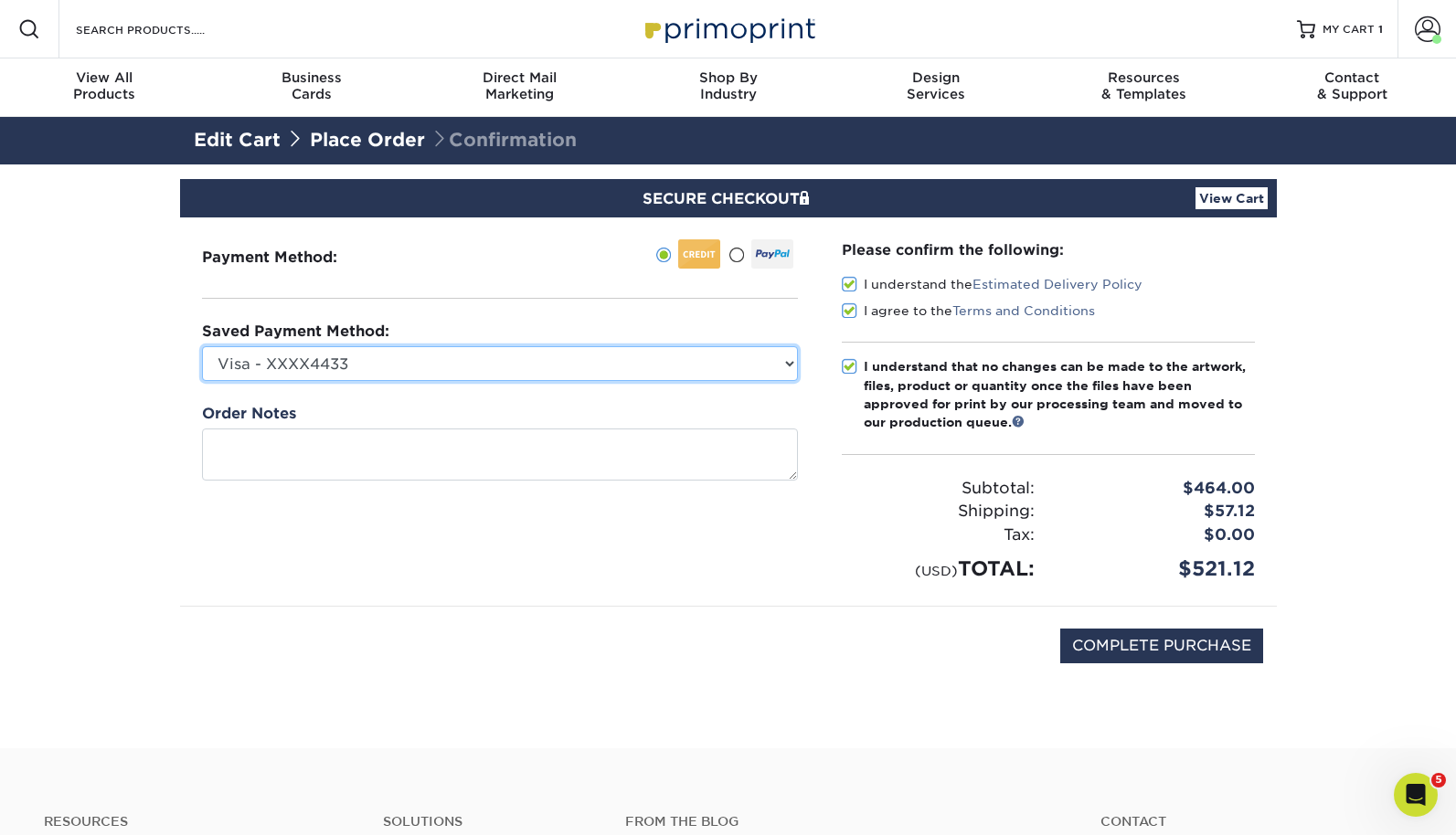
click at [506, 365] on select "Visa - XXXX4433 Visa - XXXX9122 New Credit Card" at bounding box center [500, 364] width 596 height 35
select select "72176"
click at [202, 346] on select "Visa - XXXX4433 Visa - XXXX9122 New Credit Card" at bounding box center [500, 364] width 596 height 35
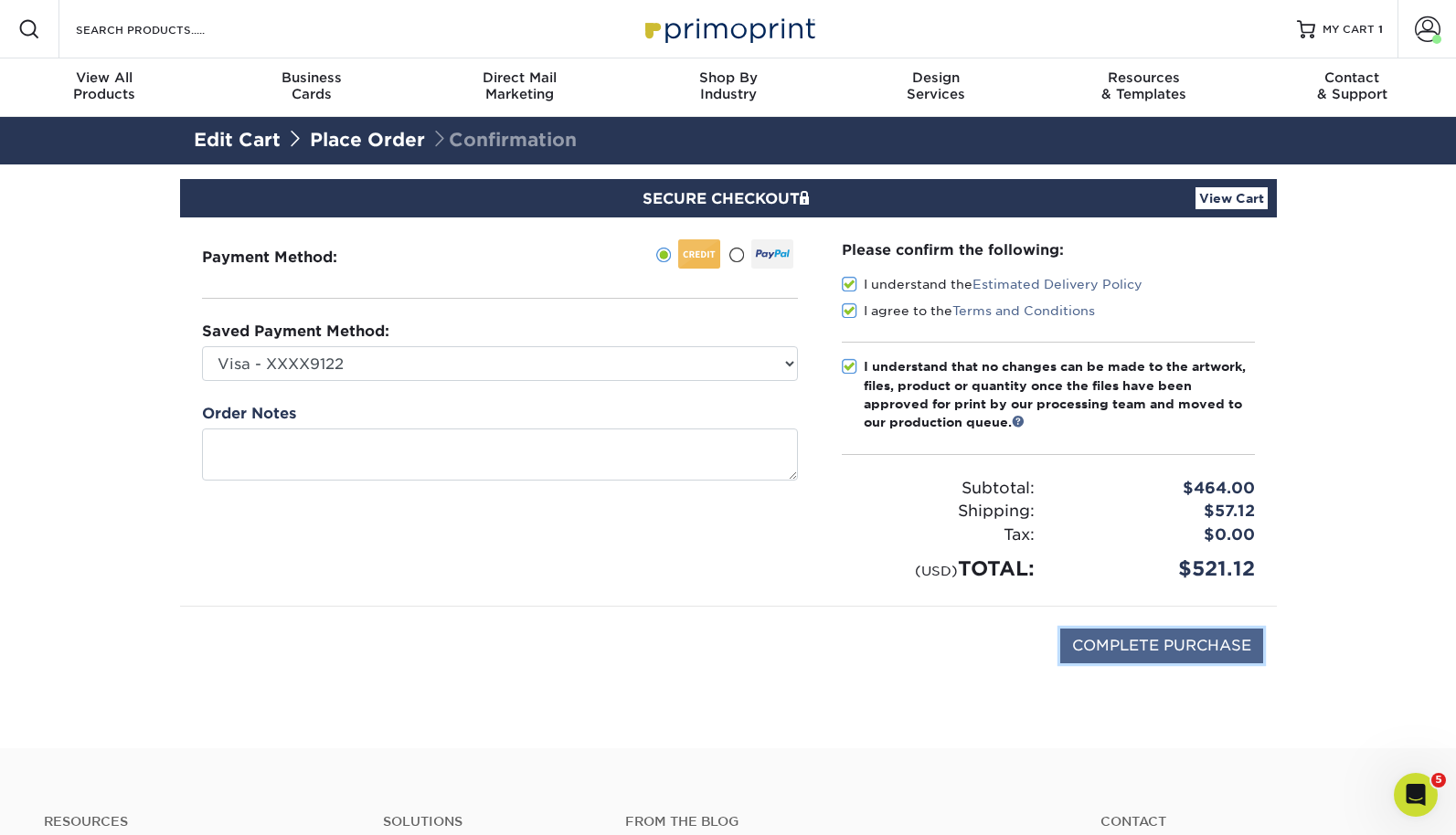
click at [1213, 652] on input "COMPLETE PURCHASE" at bounding box center [1161, 647] width 203 height 35
type input "PROCESSING, PLEASE WAIT..."
